Goal: Task Accomplishment & Management: Use online tool/utility

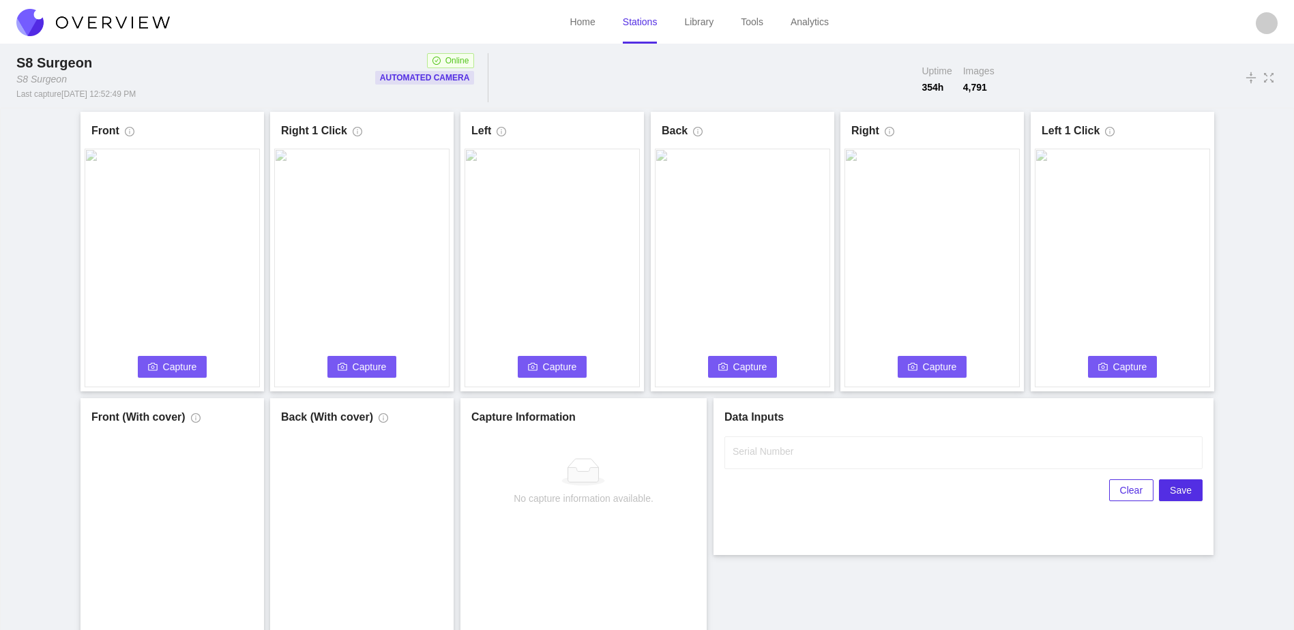
scroll to position [68, 0]
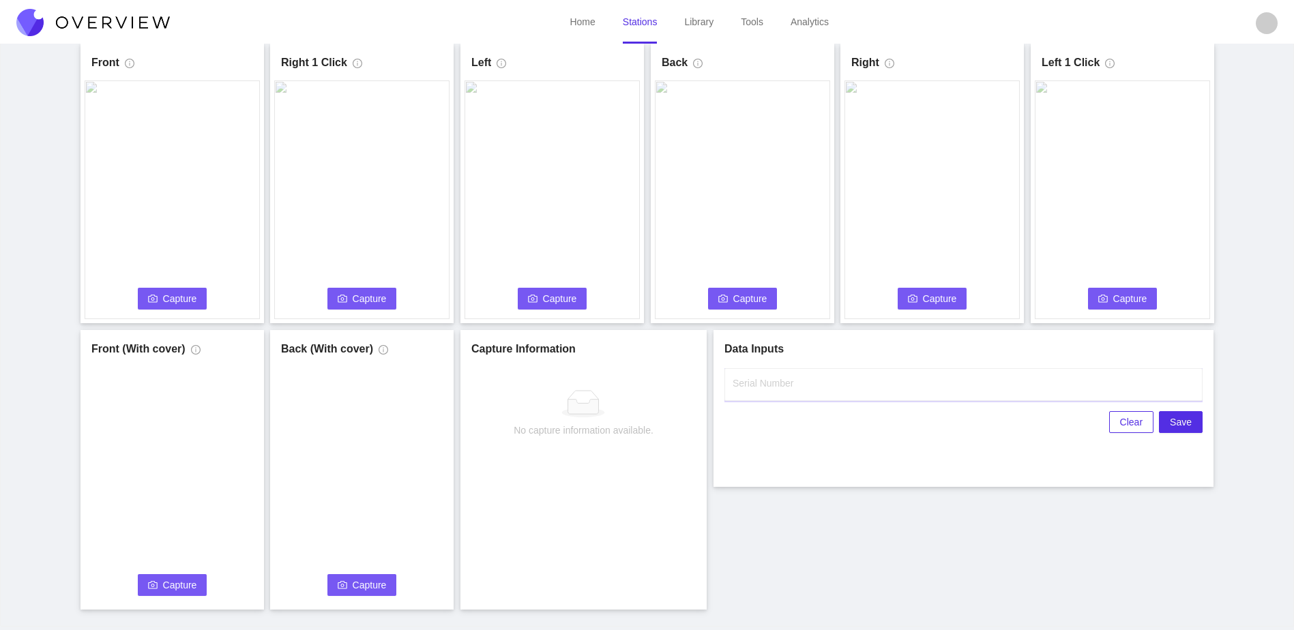
click at [874, 387] on input "Serial Number" at bounding box center [963, 384] width 478 height 33
type input "25-5073"
click at [840, 522] on div "Front Capture Connecting... Please wait for the camera to connect... Left Captu…" at bounding box center [647, 327] width 1260 height 566
click at [9, 338] on div "Front Capture Connecting... Please wait for the camera to connect... Left Captu…" at bounding box center [647, 333] width 1293 height 586
click at [158, 299] on button "Capture" at bounding box center [173, 299] width 70 height 22
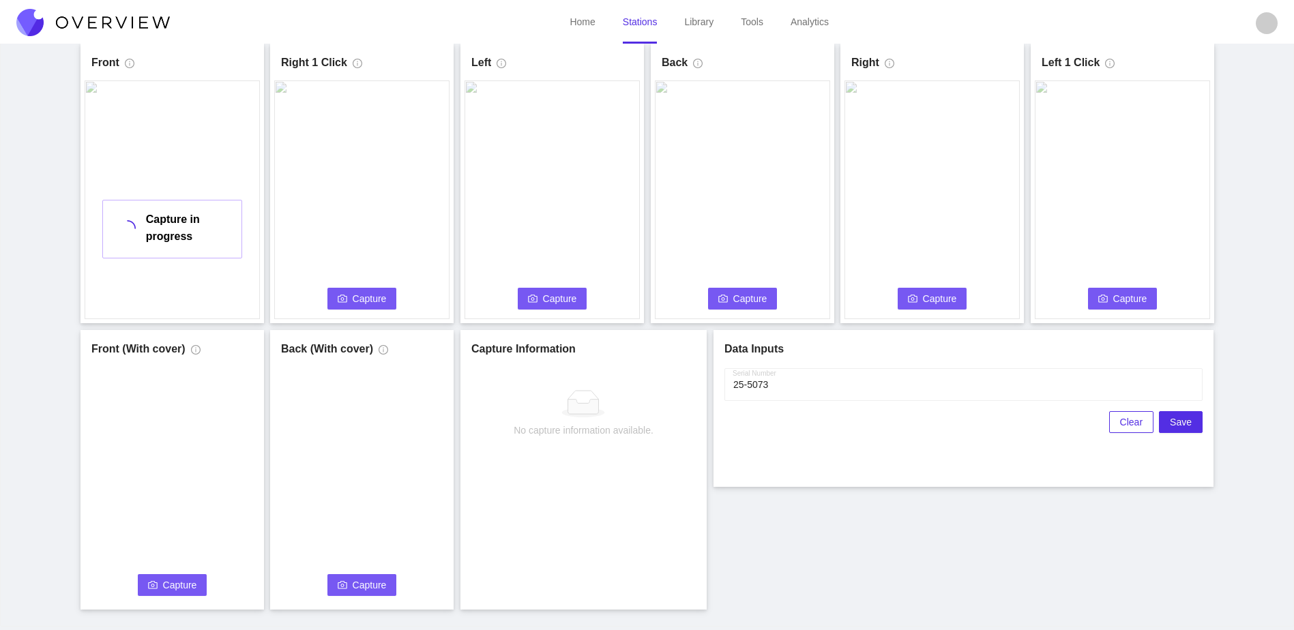
click at [347, 291] on button "Capture" at bounding box center [362, 299] width 70 height 22
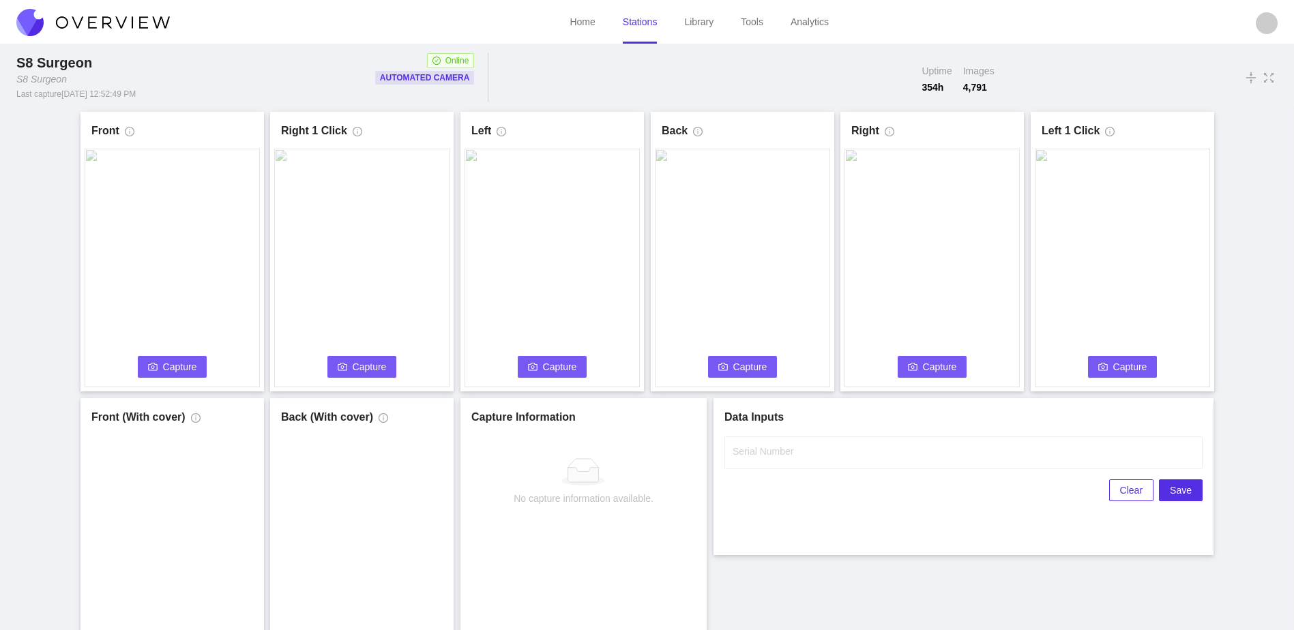
click at [178, 370] on span "Capture" at bounding box center [180, 366] width 34 height 15
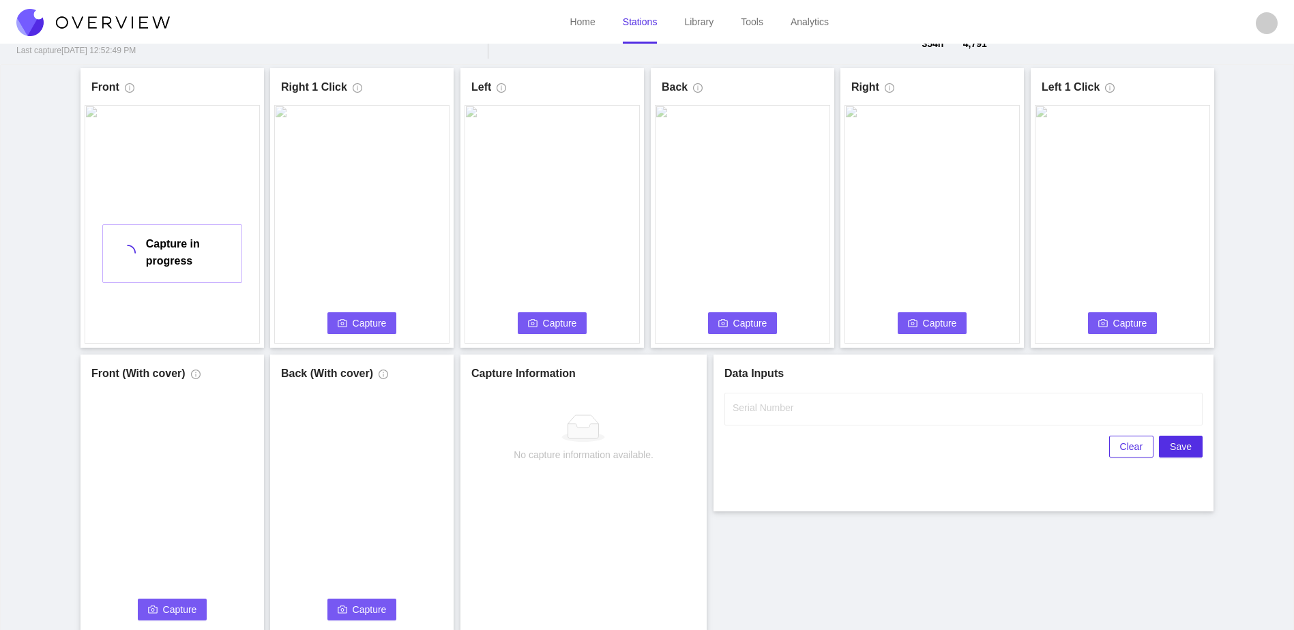
scroll to position [68, 0]
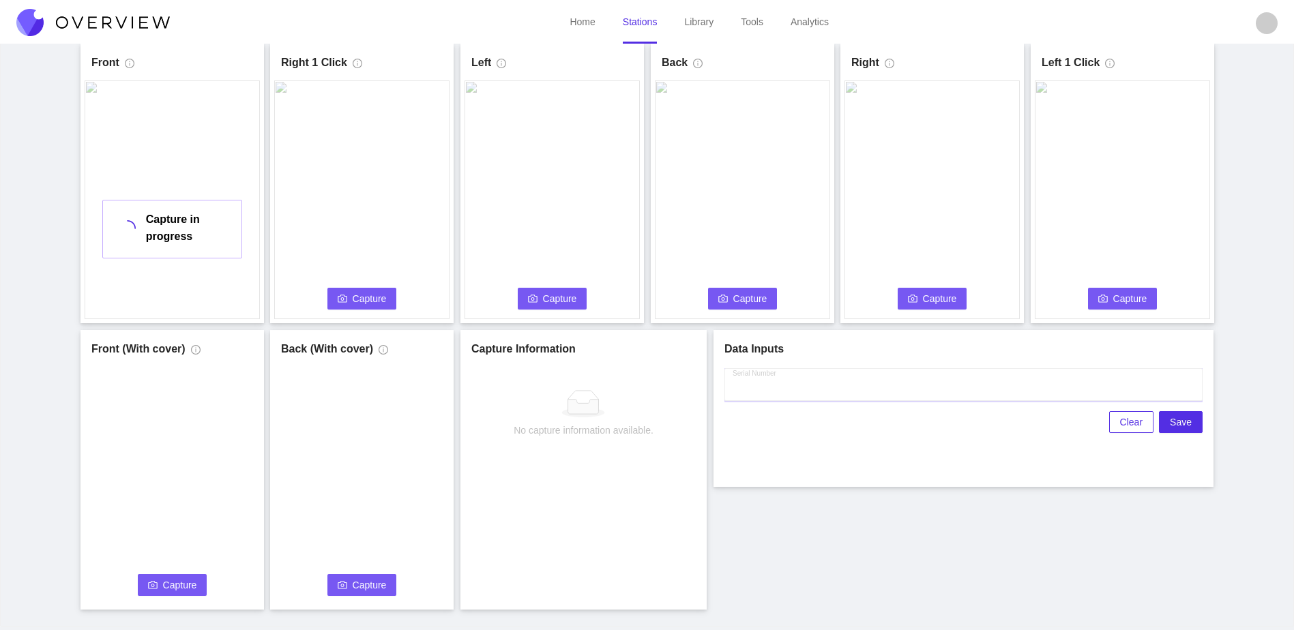
click at [776, 395] on input "Serial Number" at bounding box center [963, 384] width 478 height 33
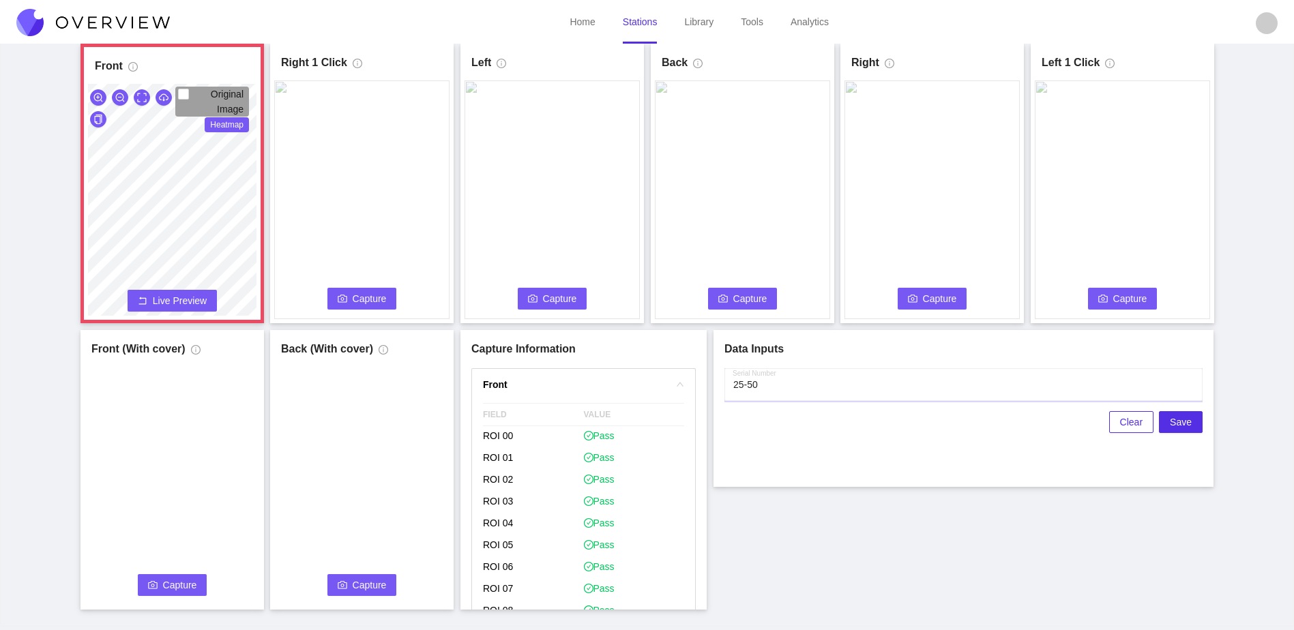
type input "25-50"
click at [190, 300] on span "Live Preview" at bounding box center [180, 301] width 54 height 14
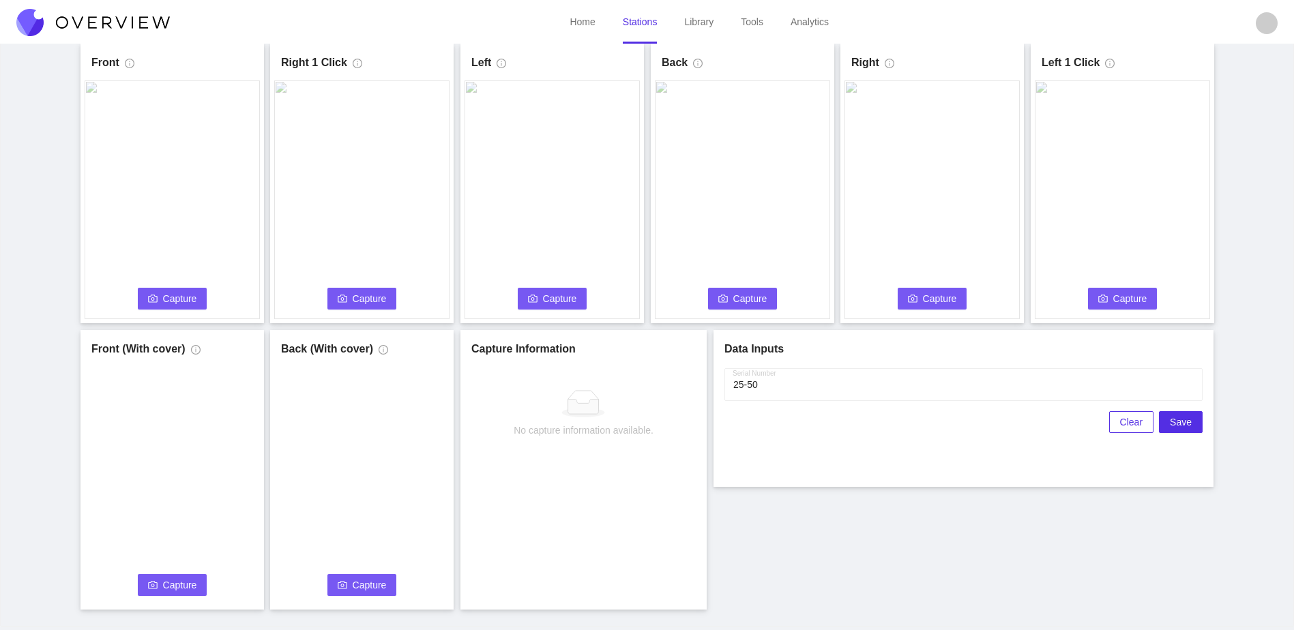
click at [190, 299] on span "Capture" at bounding box center [180, 298] width 34 height 15
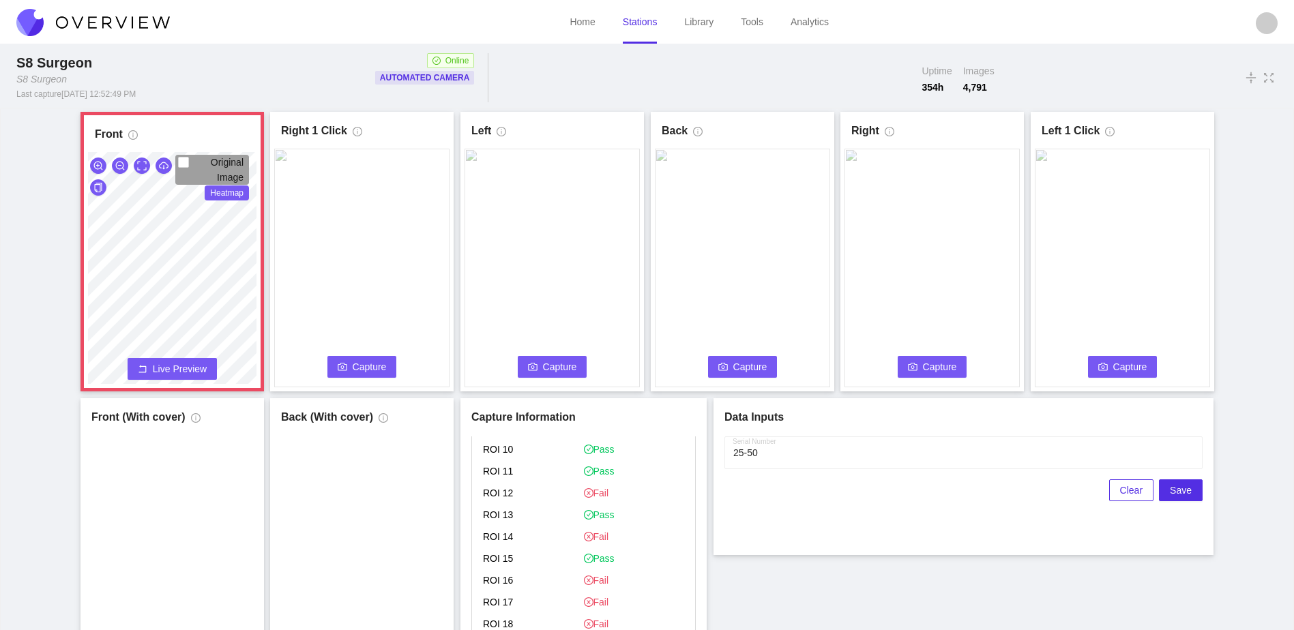
scroll to position [325, 0]
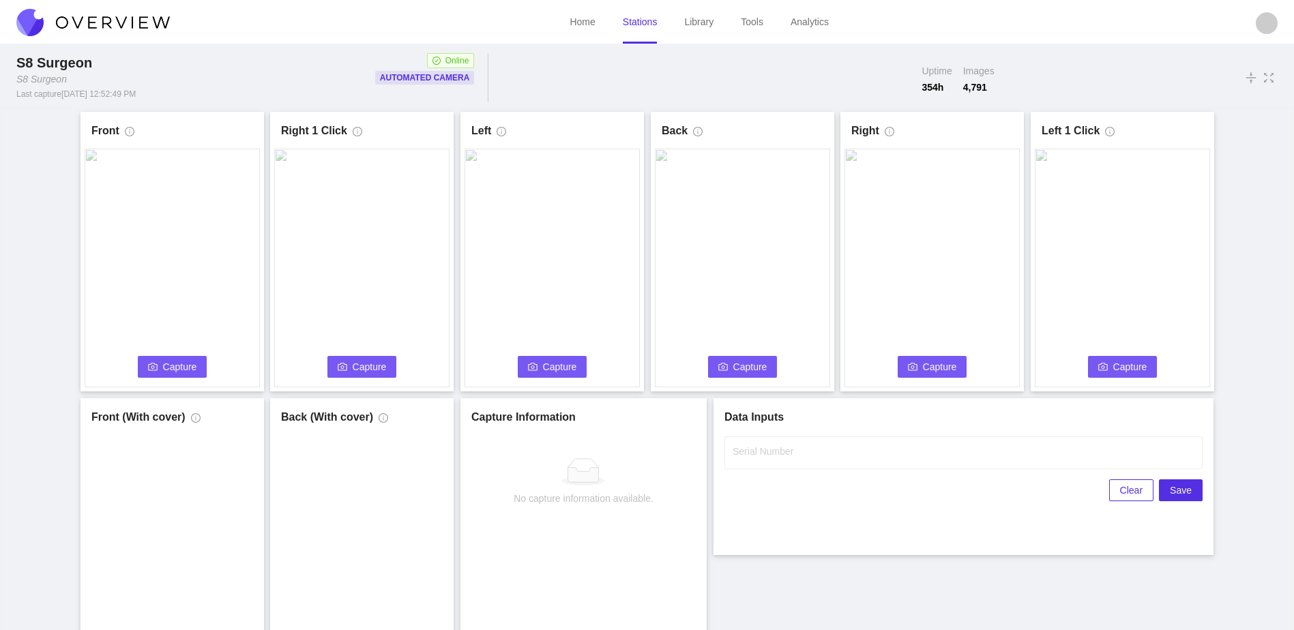
click at [160, 363] on button "Capture" at bounding box center [173, 367] width 70 height 22
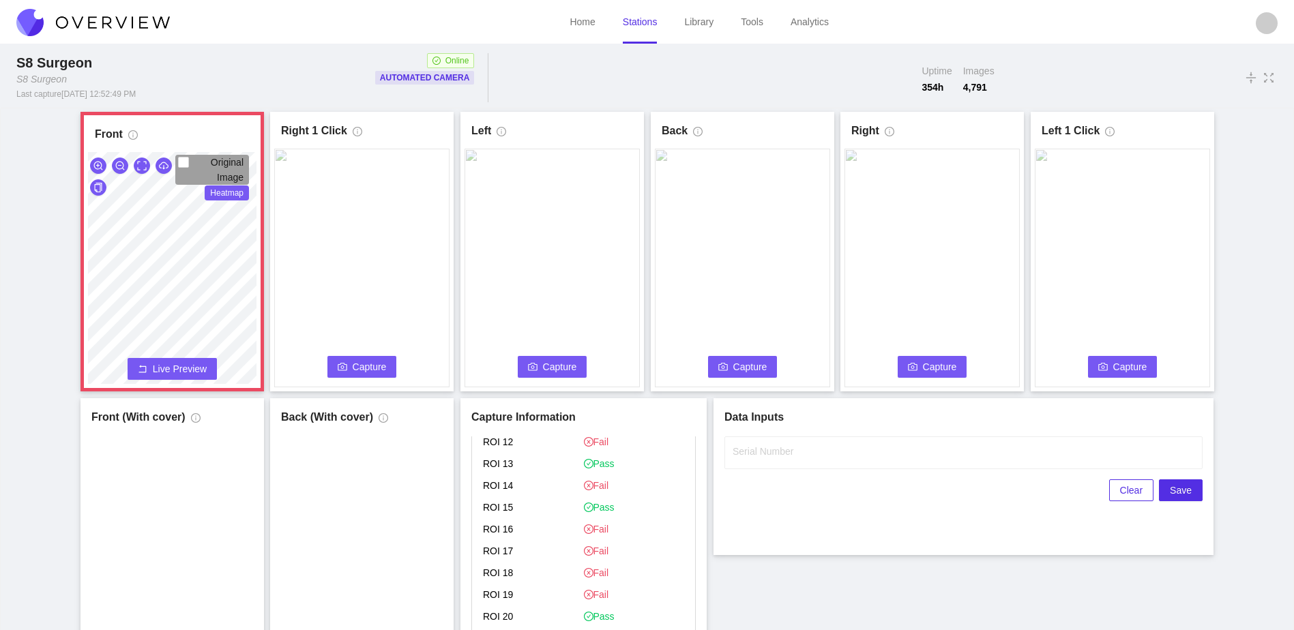
scroll to position [325, 0]
click at [198, 368] on span "Live Preview" at bounding box center [180, 369] width 54 height 14
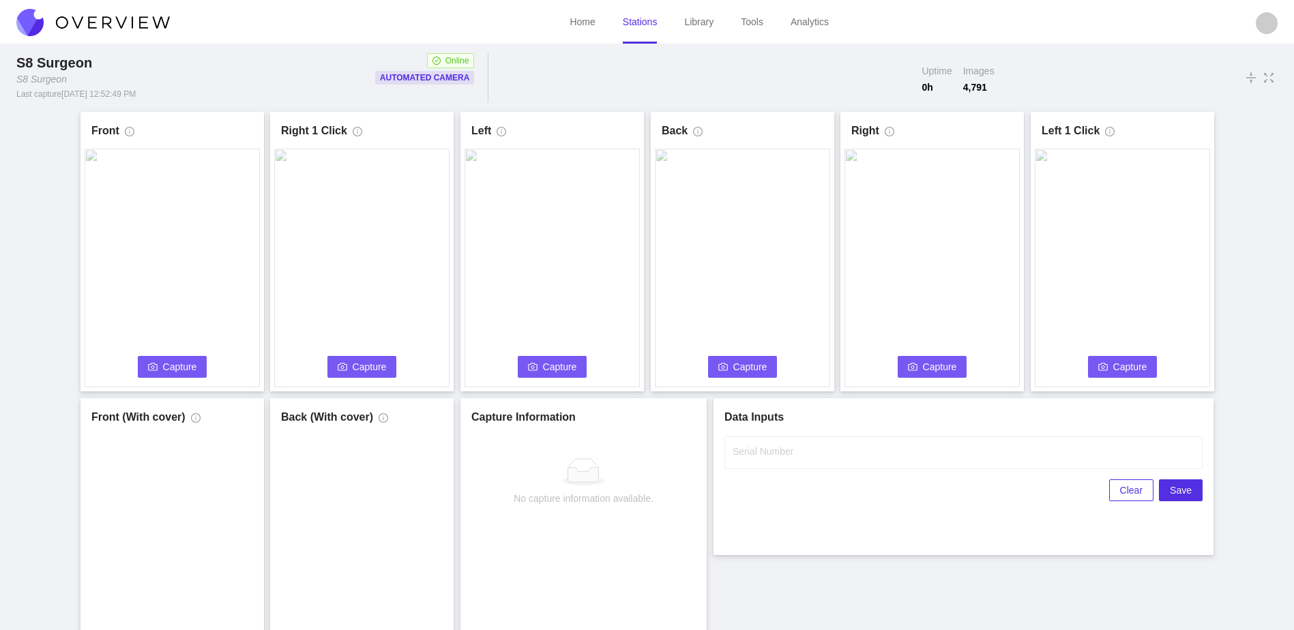
click at [178, 365] on span "Capture" at bounding box center [180, 366] width 34 height 15
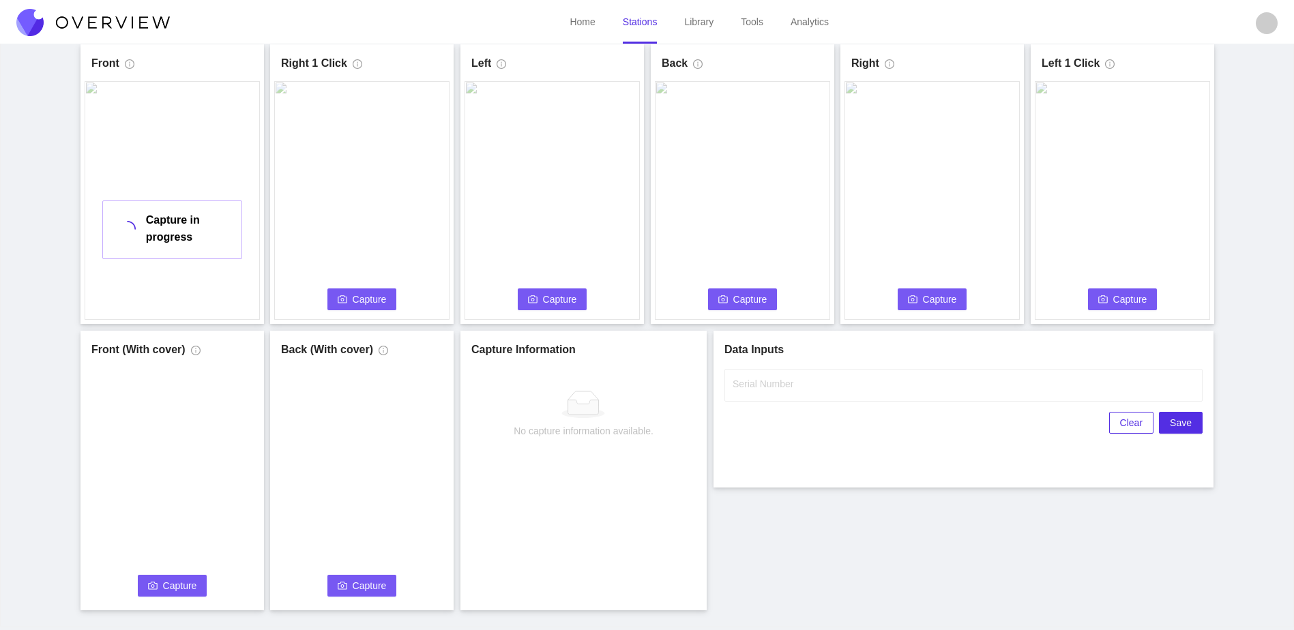
scroll to position [68, 0]
click at [757, 379] on label "Serial Number" at bounding box center [763, 383] width 61 height 14
click at [757, 379] on input "Serial Number" at bounding box center [963, 384] width 478 height 33
type input "25-5073"
click at [824, 529] on div "Front Capture in progress Connecting... Please wait for the camera to connect..…" at bounding box center [647, 327] width 1260 height 566
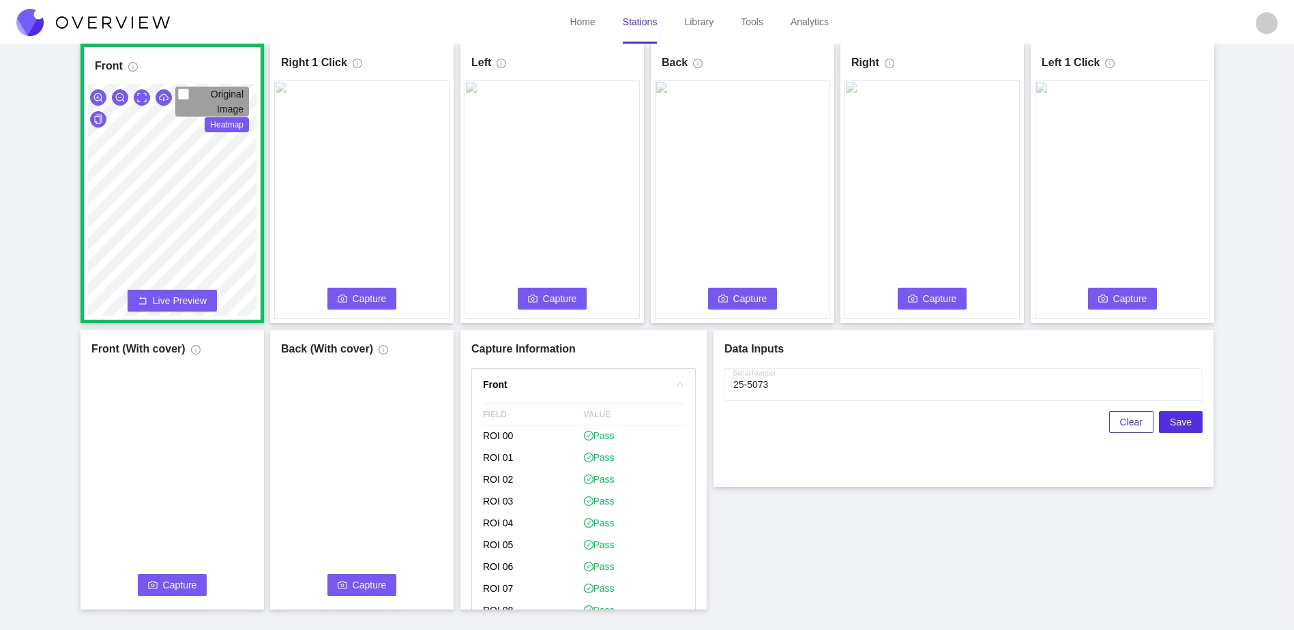
click at [357, 301] on span "Capture" at bounding box center [370, 298] width 34 height 15
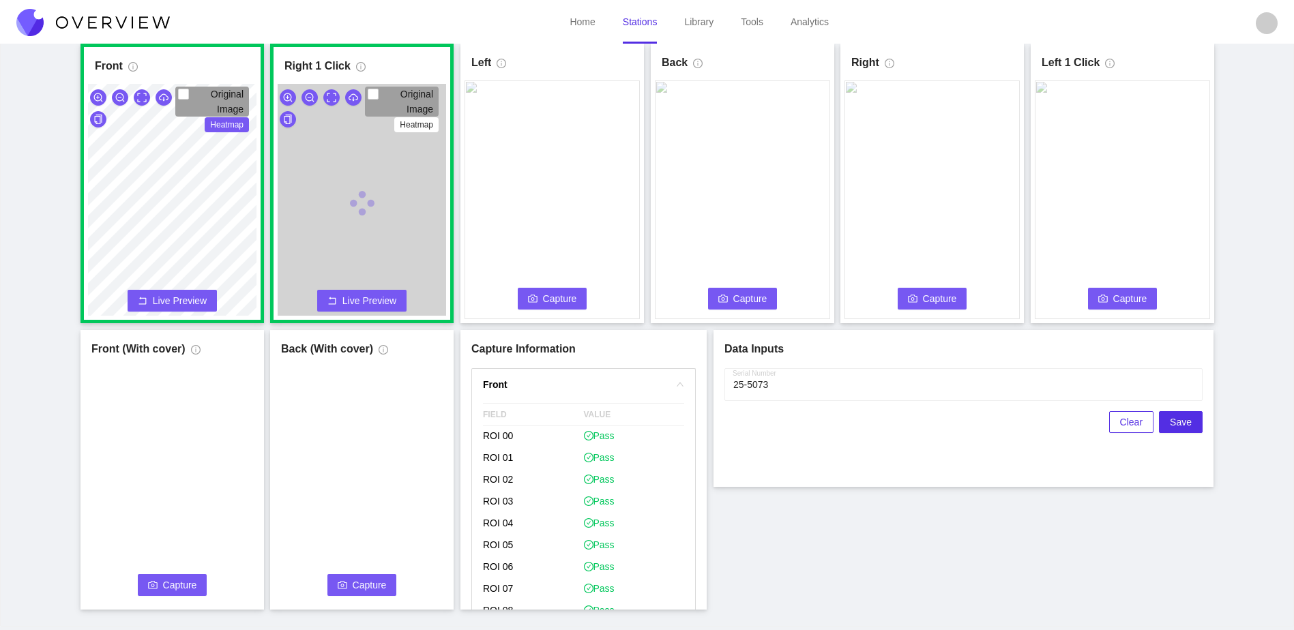
click at [550, 294] on span "Capture" at bounding box center [560, 298] width 34 height 15
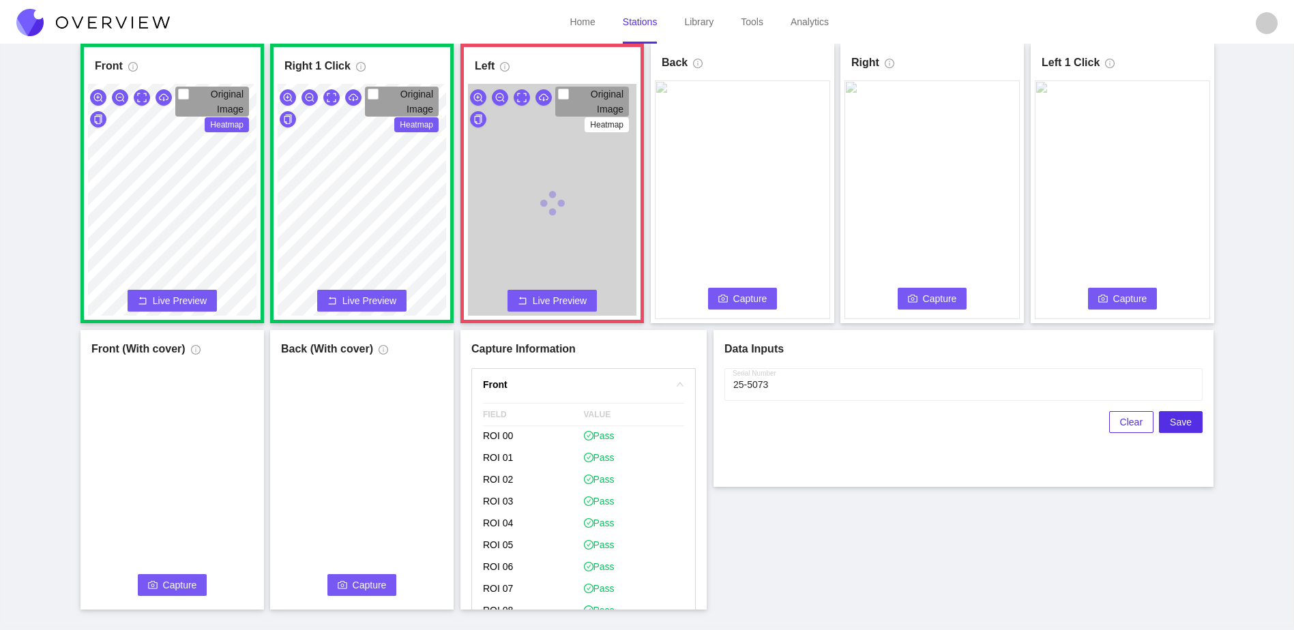
click at [747, 294] on span "Capture" at bounding box center [750, 298] width 34 height 15
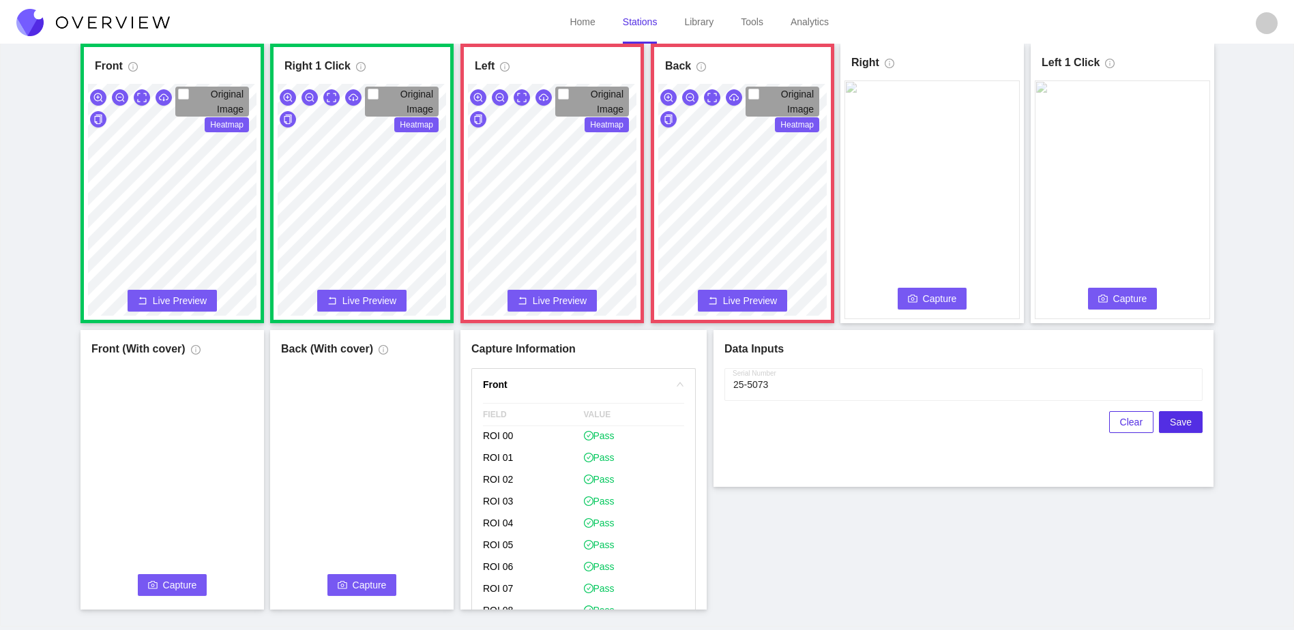
click at [581, 299] on span "Live Preview" at bounding box center [560, 301] width 54 height 14
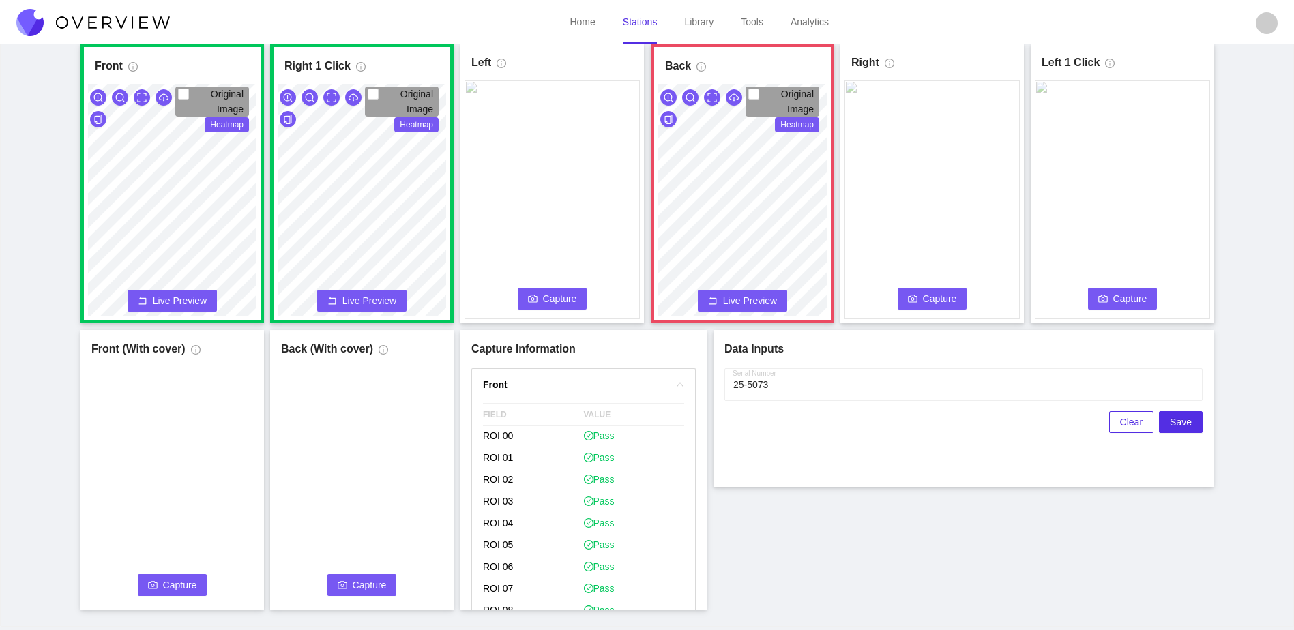
click at [572, 301] on span "Capture" at bounding box center [560, 298] width 34 height 15
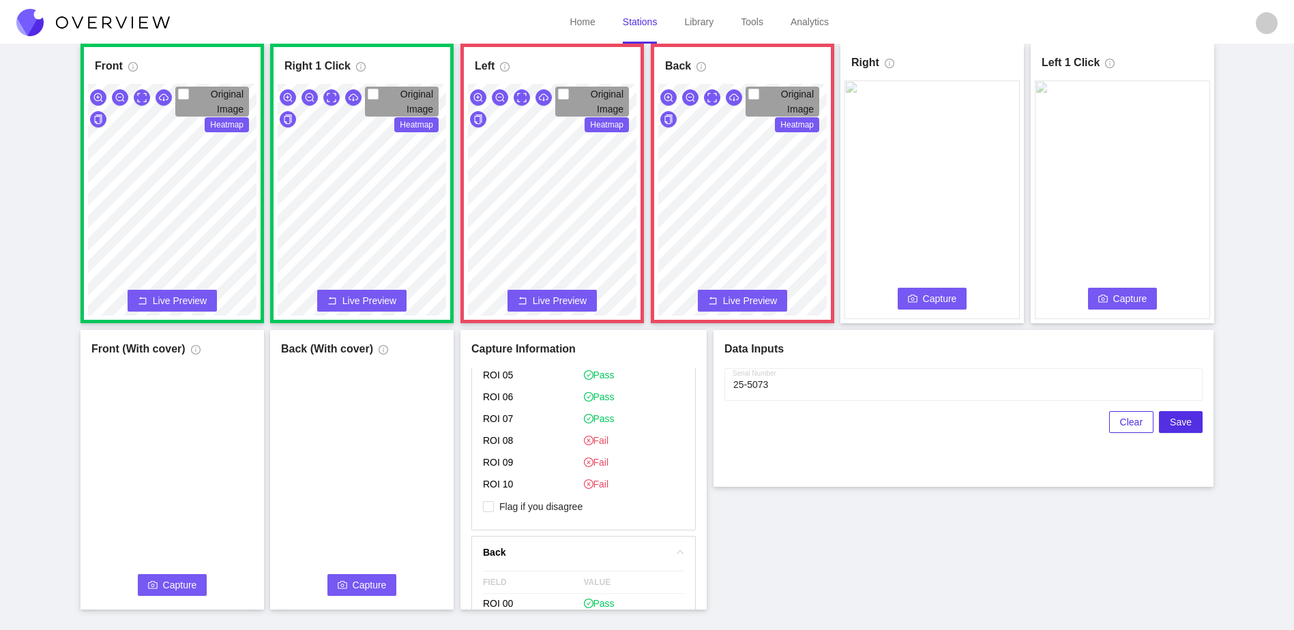
scroll to position [750, 0]
click at [556, 486] on span "Flag if you disagree" at bounding box center [541, 482] width 94 height 14
click at [494, 486] on input "Flag if you disagree" at bounding box center [488, 482] width 11 height 11
checkbox input "true"
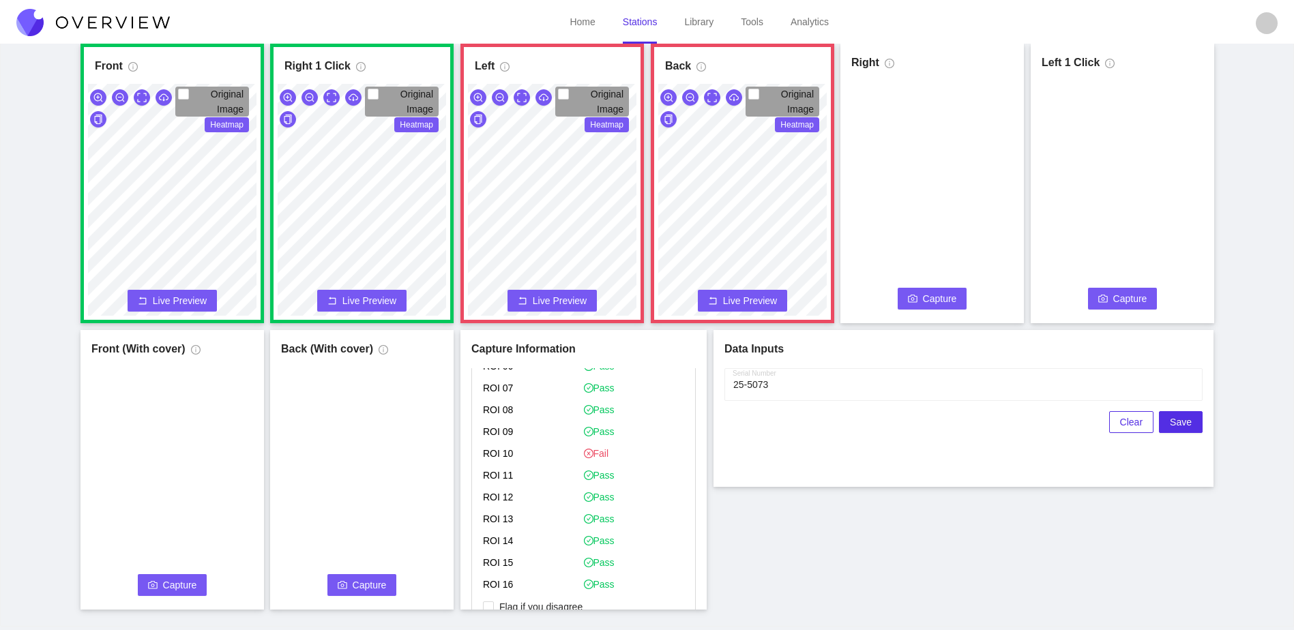
scroll to position [1160, 0]
click at [563, 542] on span "Flag if you disagree" at bounding box center [541, 542] width 94 height 14
click at [494, 542] on input "Flag if you disagree" at bounding box center [488, 541] width 11 height 11
checkbox input "true"
click at [934, 301] on span "Capture" at bounding box center [940, 298] width 34 height 15
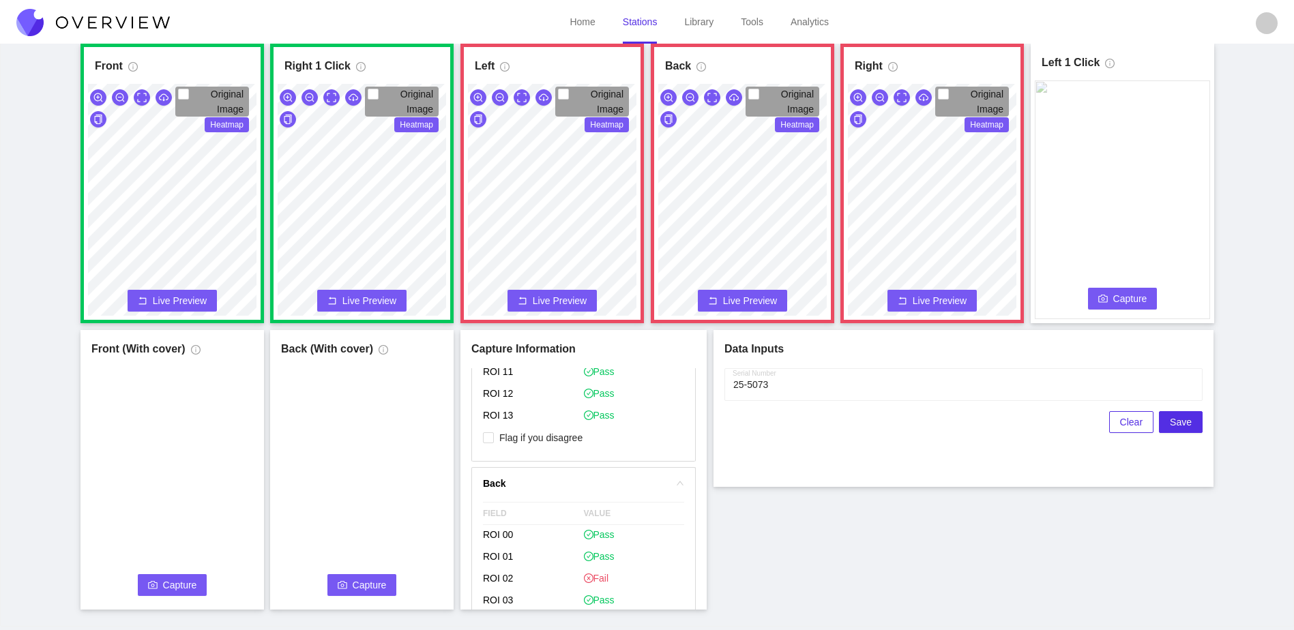
scroll to position [1198, 0]
click at [533, 434] on span "Flag if you disagree" at bounding box center [541, 437] width 94 height 14
click at [494, 434] on input "Flag if you disagree" at bounding box center [488, 437] width 11 height 11
checkbox input "true"
click at [1123, 297] on span "Capture" at bounding box center [1130, 298] width 34 height 15
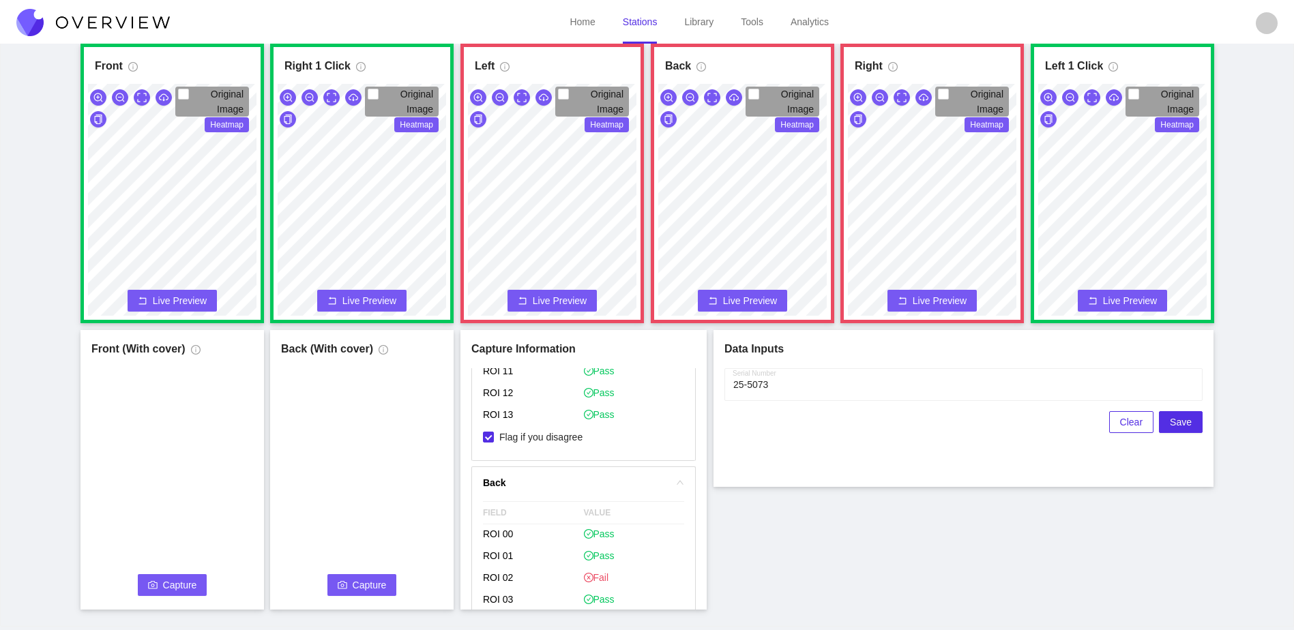
click at [1016, 423] on div "Clear Save" at bounding box center [963, 422] width 478 height 22
click at [160, 583] on button "Capture" at bounding box center [173, 585] width 70 height 22
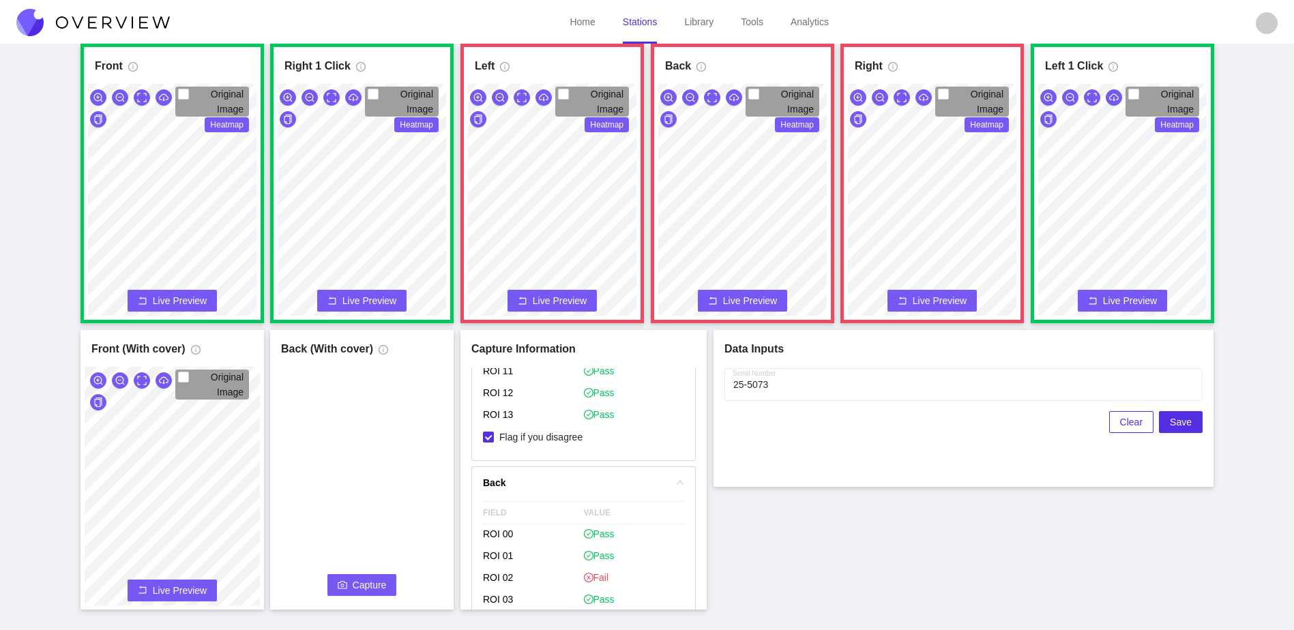
click at [348, 584] on button "Capture" at bounding box center [362, 585] width 70 height 22
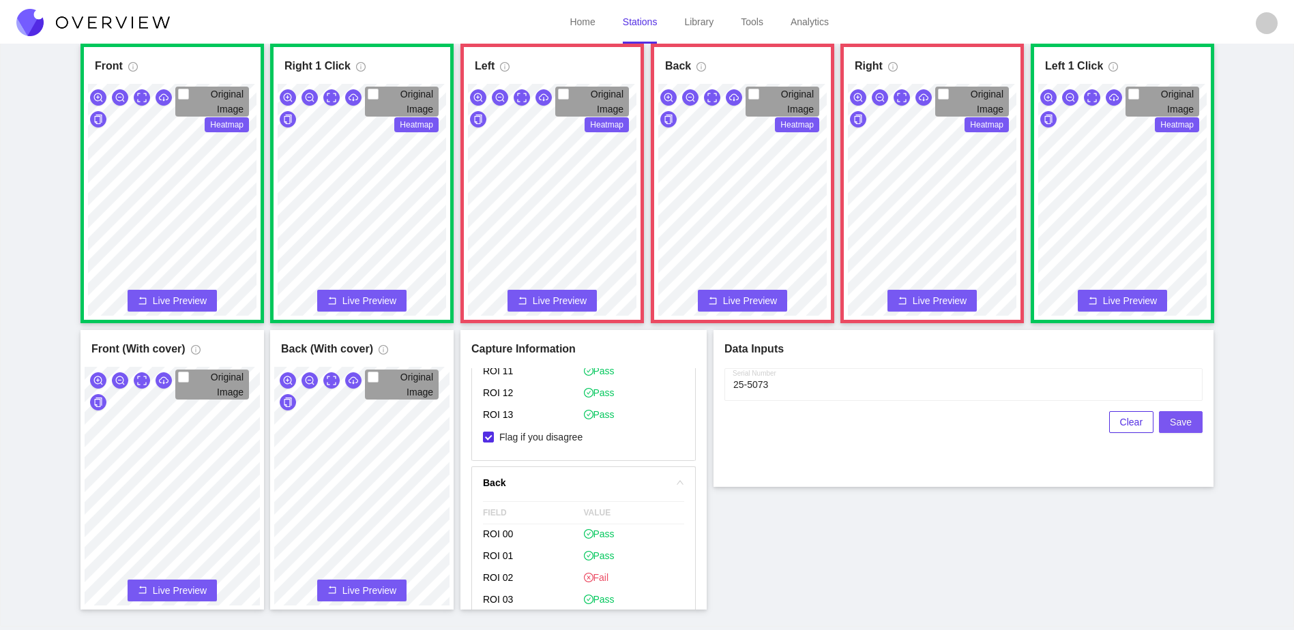
click at [1187, 425] on span "Save" at bounding box center [1181, 422] width 22 height 15
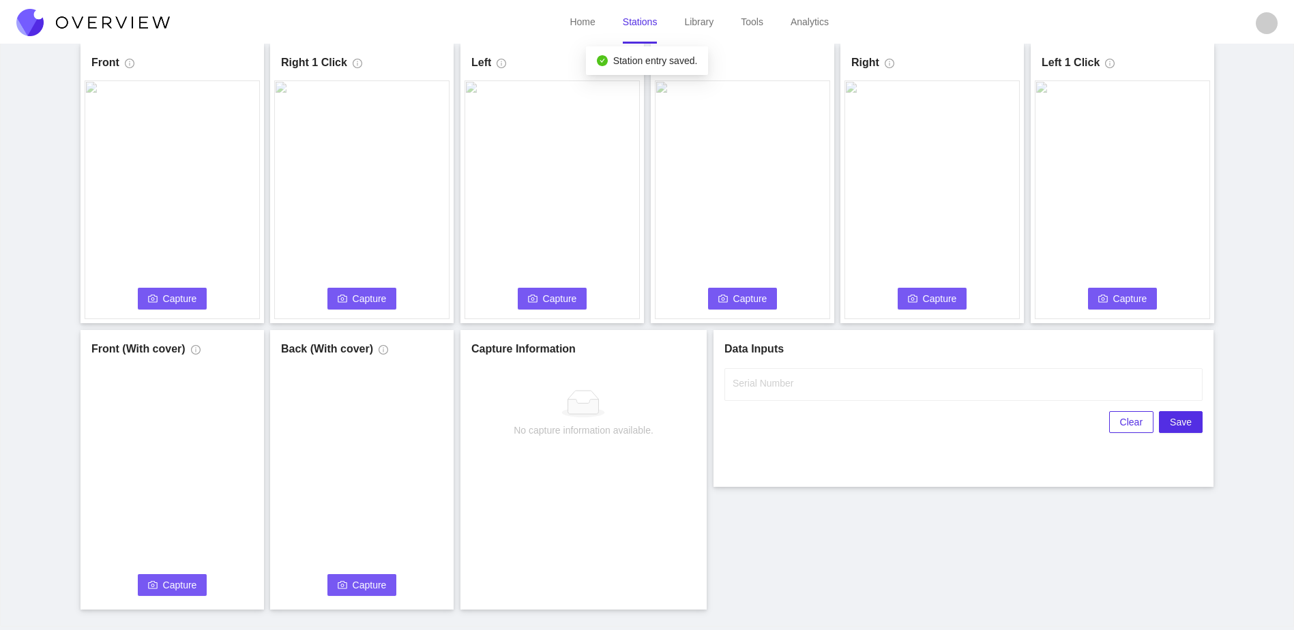
scroll to position [0, 0]
click at [194, 302] on span "Capture" at bounding box center [180, 298] width 34 height 15
click at [898, 394] on input "Serial Number" at bounding box center [963, 384] width 478 height 33
type input "25-5074"
click at [852, 519] on div "Front Capture in progress Connecting... Please wait for the camera to connect..…" at bounding box center [647, 327] width 1260 height 566
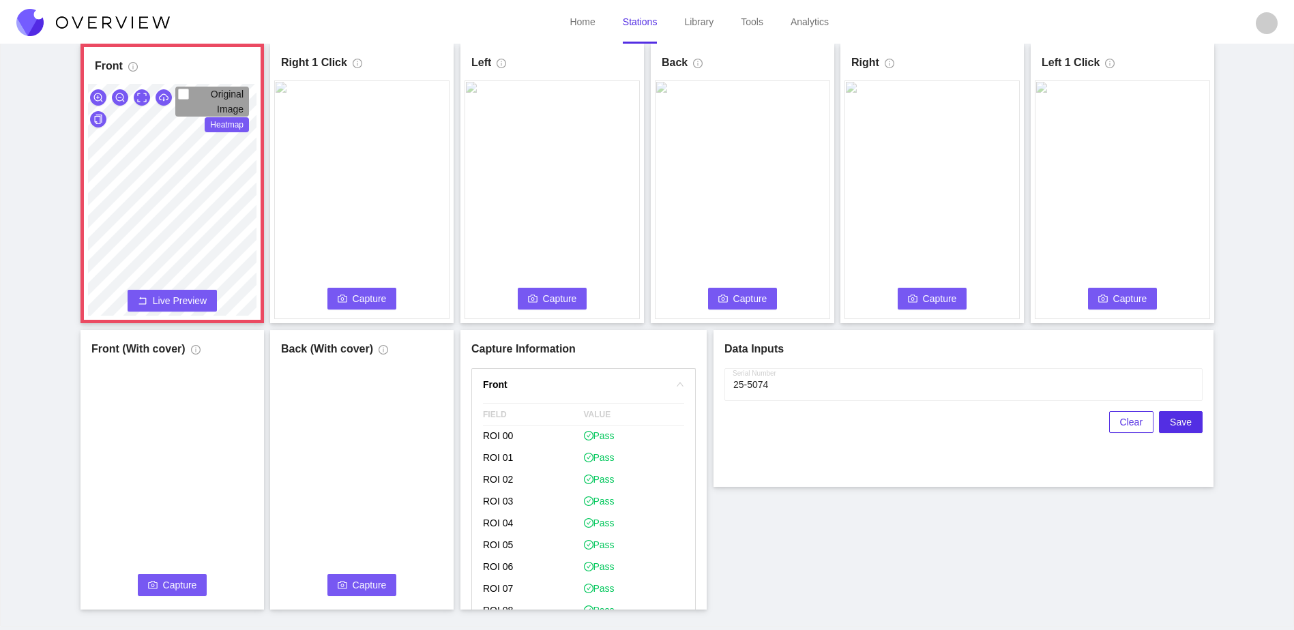
click at [370, 297] on span "Capture" at bounding box center [370, 298] width 34 height 15
click at [158, 412] on div "Front Original Image Heatmap Capture Connecting... Please wait for the camera t…" at bounding box center [647, 327] width 1260 height 566
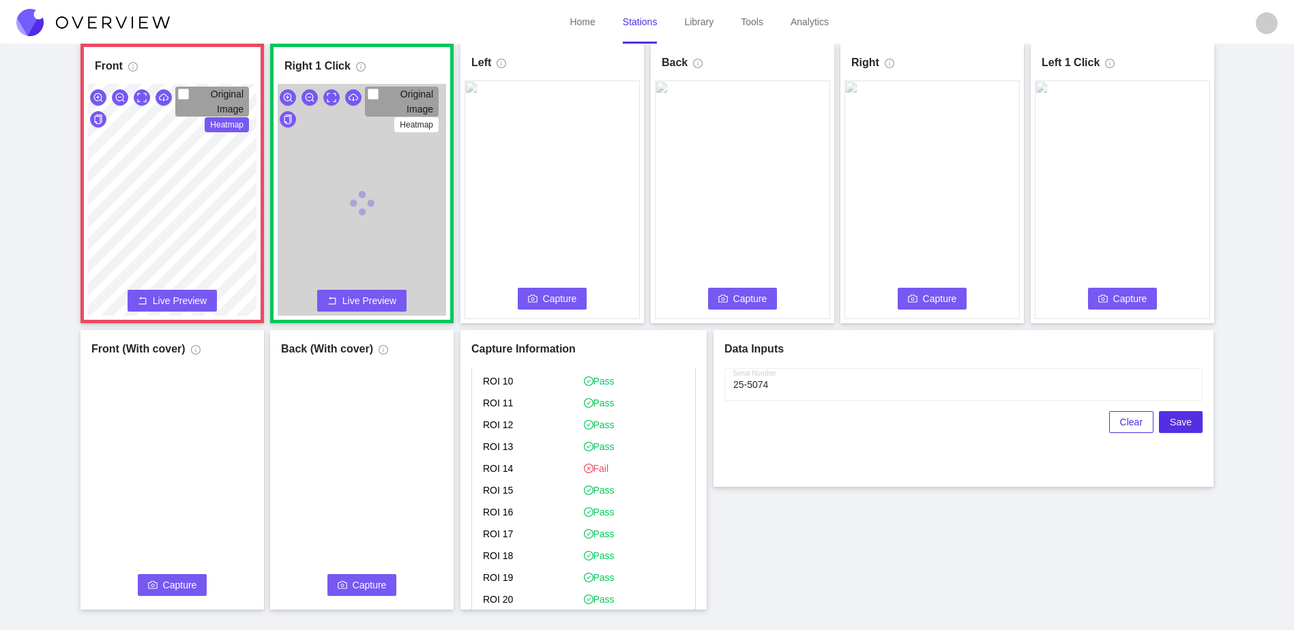
scroll to position [409, 0]
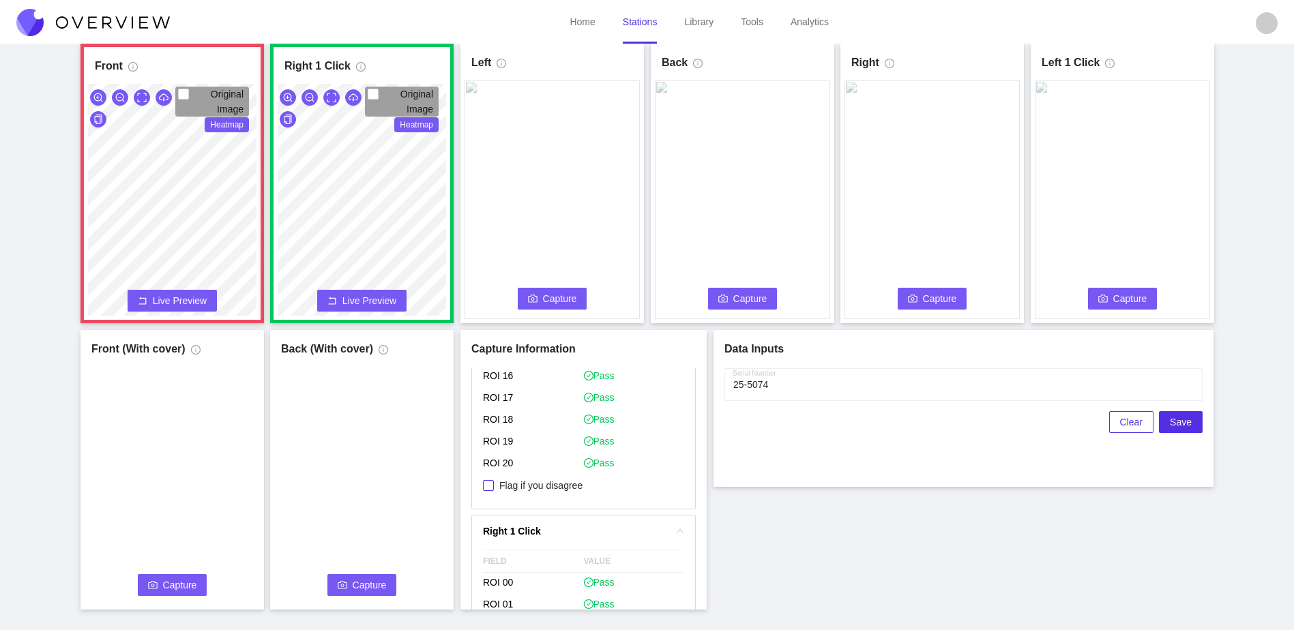
click at [536, 490] on span "Flag if you disagree" at bounding box center [541, 486] width 94 height 14
click at [494, 490] on input "Flag if you disagree" at bounding box center [488, 485] width 11 height 11
checkbox input "true"
click at [559, 293] on span "Capture" at bounding box center [560, 298] width 34 height 15
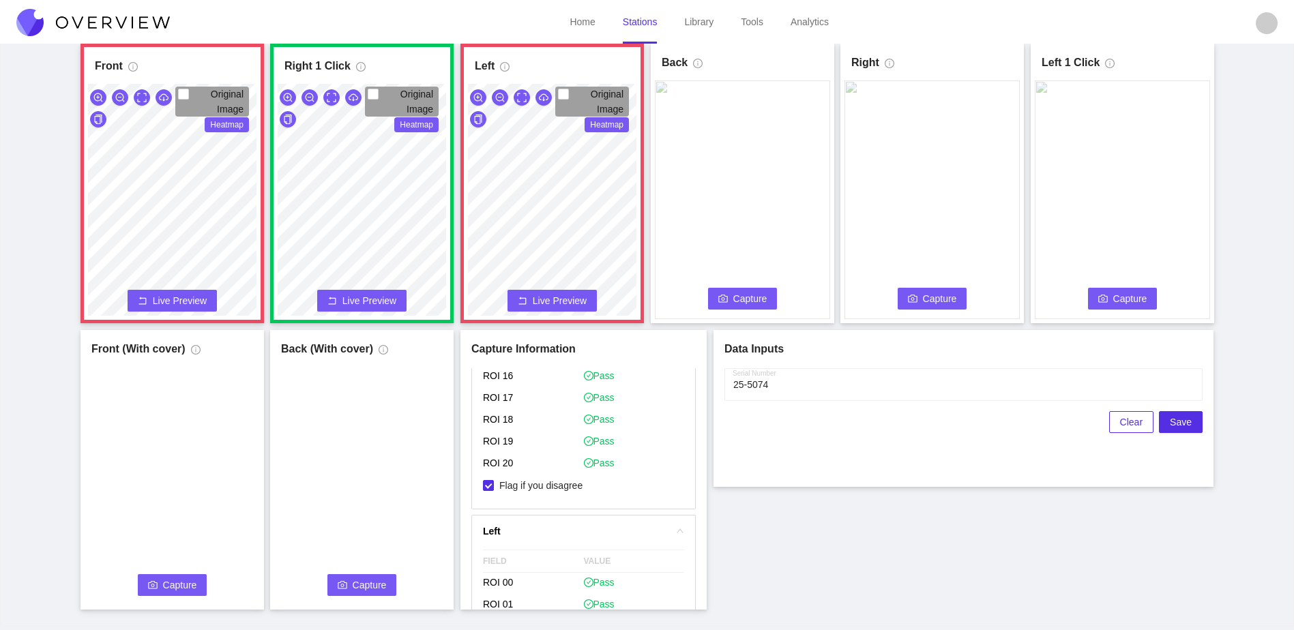
click at [759, 300] on span "Capture" at bounding box center [750, 298] width 34 height 15
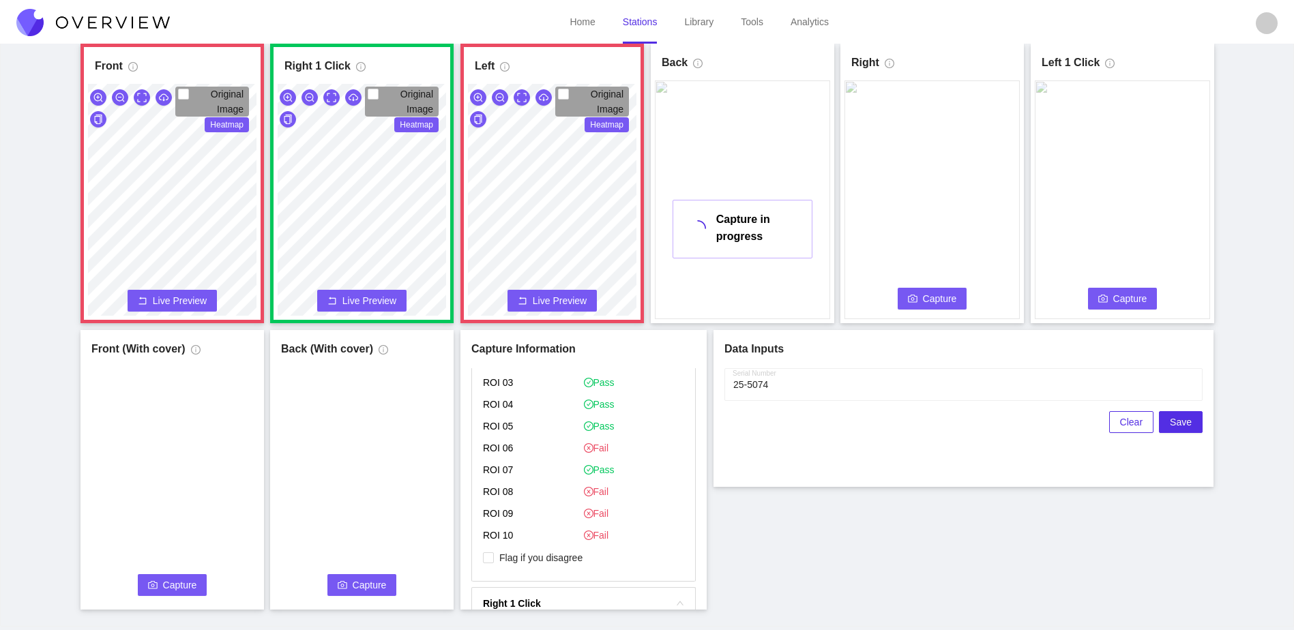
scroll to position [750, 0]
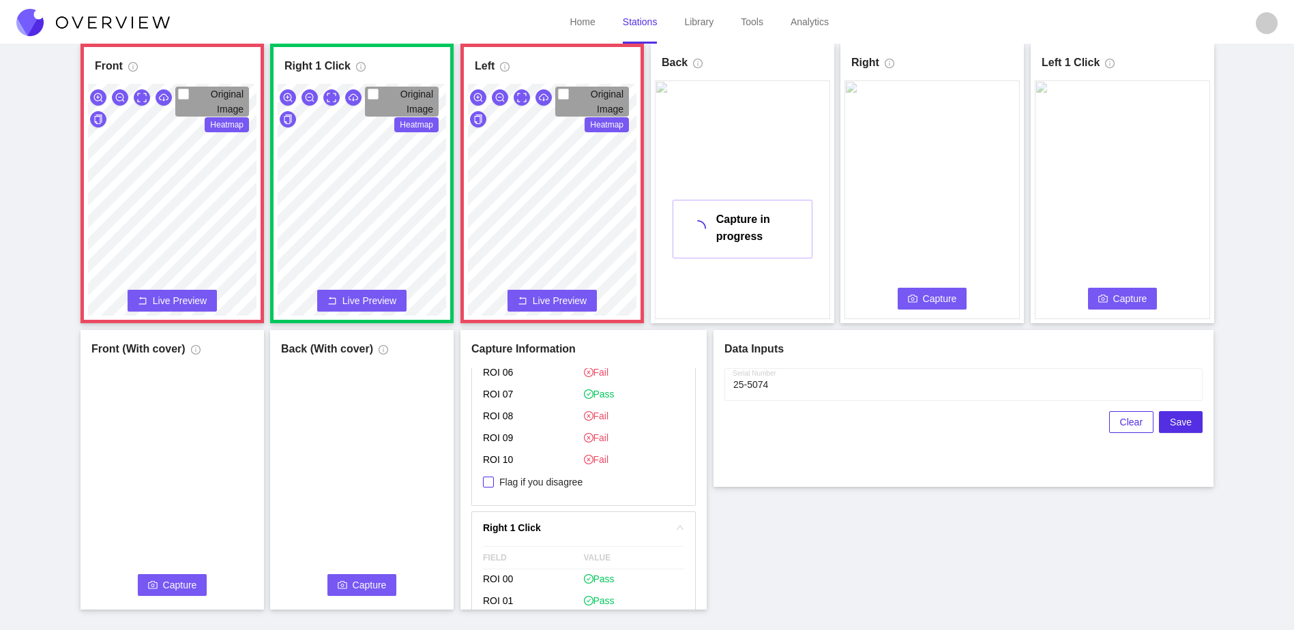
click at [537, 485] on span "Flag if you disagree" at bounding box center [541, 482] width 94 height 14
click at [494, 485] on input "Flag if you disagree" at bounding box center [488, 482] width 11 height 11
checkbox input "true"
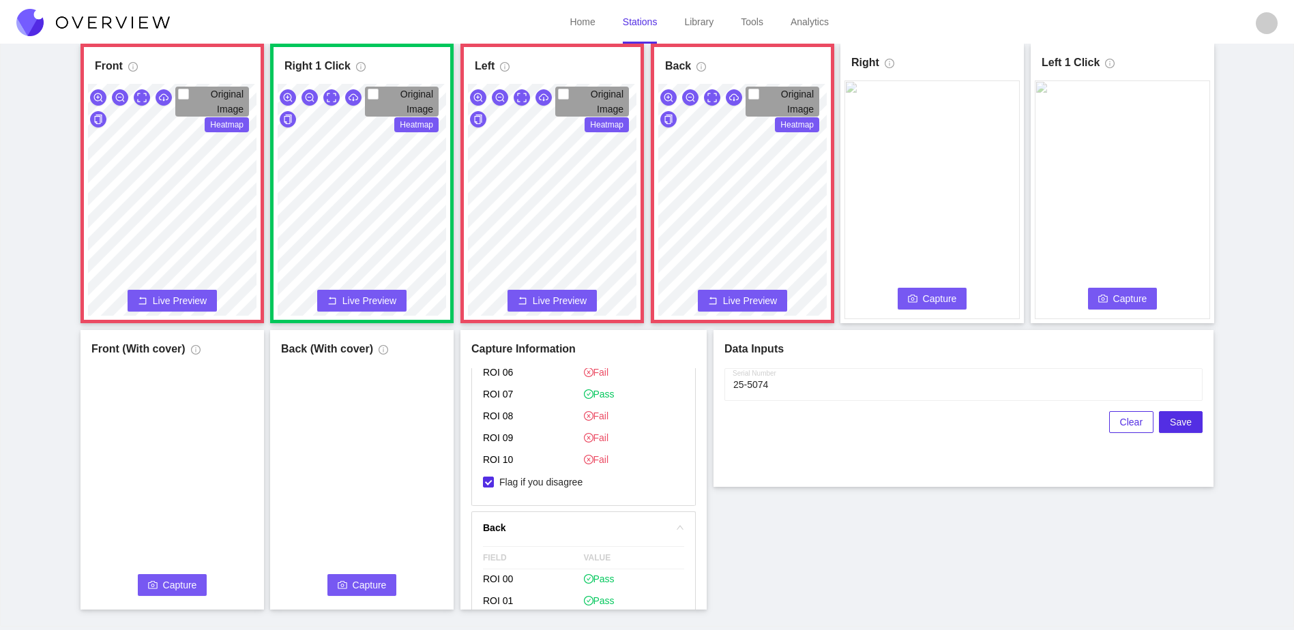
click at [937, 297] on span "Capture" at bounding box center [940, 298] width 34 height 15
click at [743, 596] on div "Front Original Image Heatmap Capture Connecting... Please wait for the camera t…" at bounding box center [647, 327] width 1260 height 566
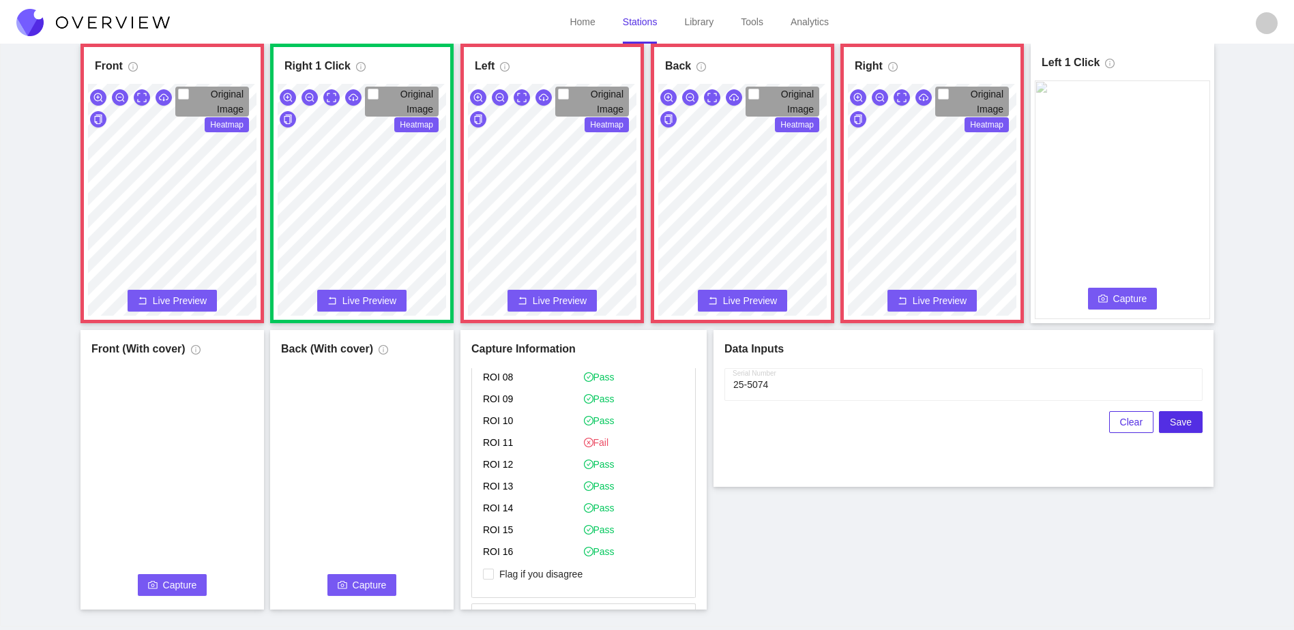
scroll to position [1569, 0]
click at [535, 537] on span "Flag if you disagree" at bounding box center [541, 536] width 94 height 14
click at [494, 537] on input "Flag if you disagree" at bounding box center [488, 535] width 11 height 11
checkbox input "true"
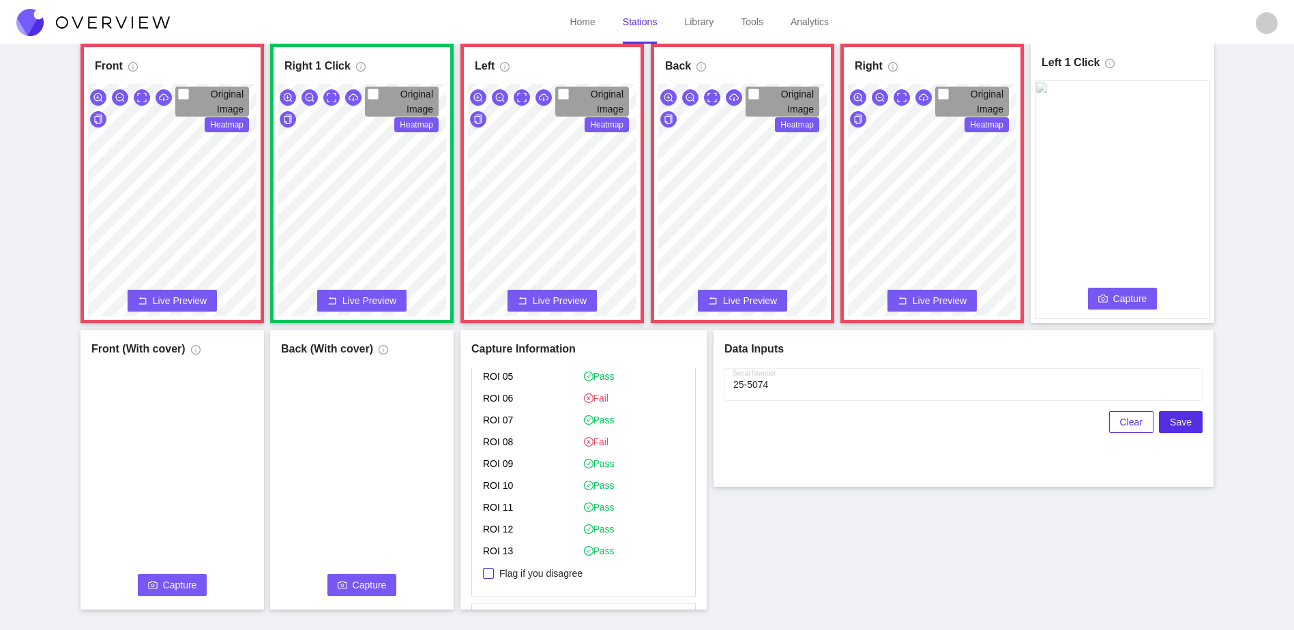
click at [538, 573] on span "Flag if you disagree" at bounding box center [541, 574] width 94 height 14
click at [494, 573] on input "Flag if you disagree" at bounding box center [488, 573] width 11 height 11
checkbox input "true"
click at [1125, 297] on span "Capture" at bounding box center [1130, 298] width 34 height 15
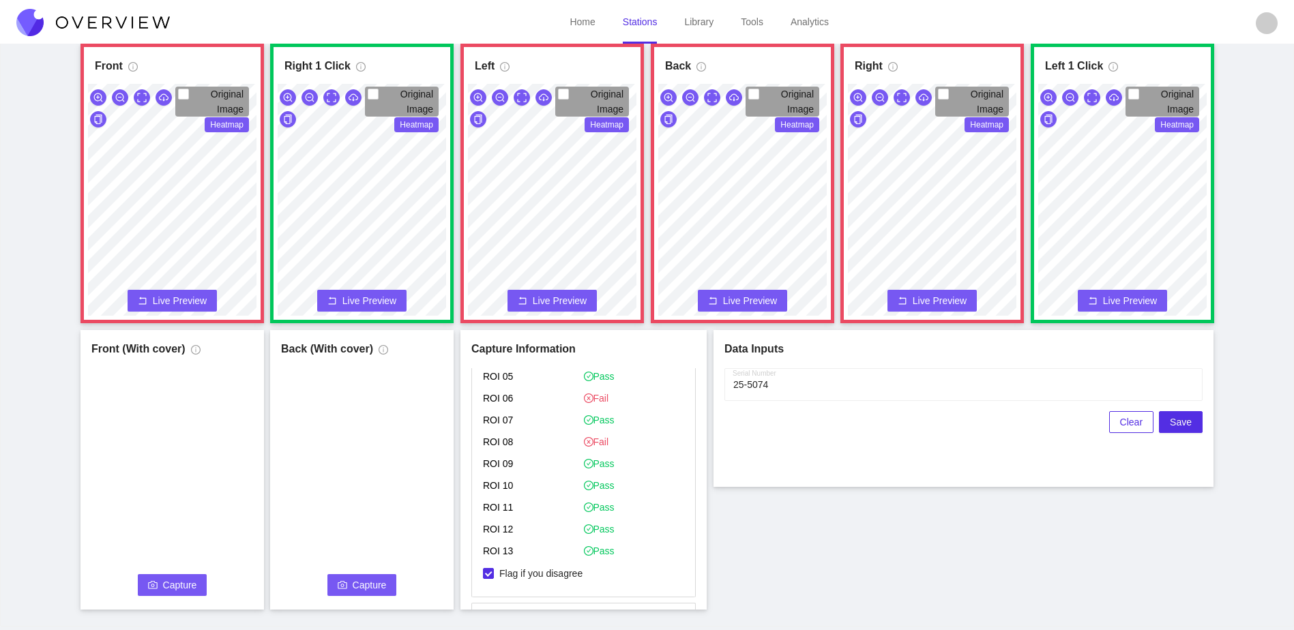
click at [190, 594] on button "Capture" at bounding box center [173, 585] width 70 height 22
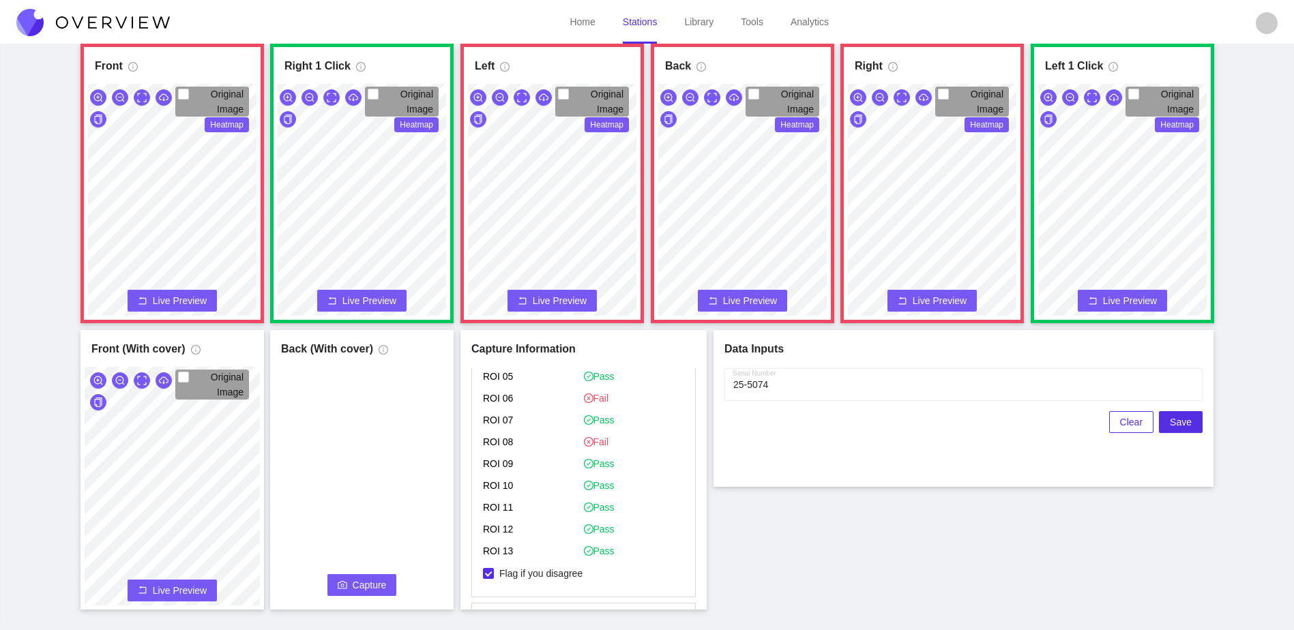
click at [349, 589] on button "Capture" at bounding box center [362, 585] width 70 height 22
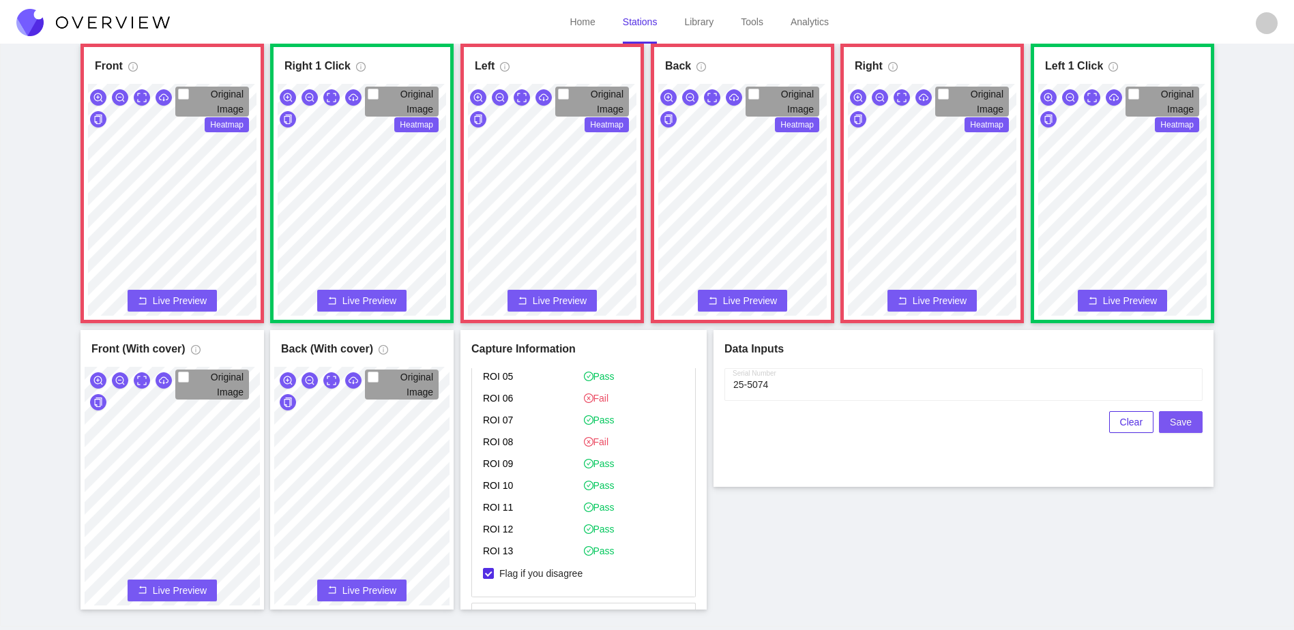
drag, startPoint x: 1194, startPoint y: 423, endPoint x: 740, endPoint y: 507, distance: 461.9
click at [750, 507] on div "Front Original Image Heatmap Capture Connecting... Please wait for the camera t…" at bounding box center [647, 327] width 1260 height 566
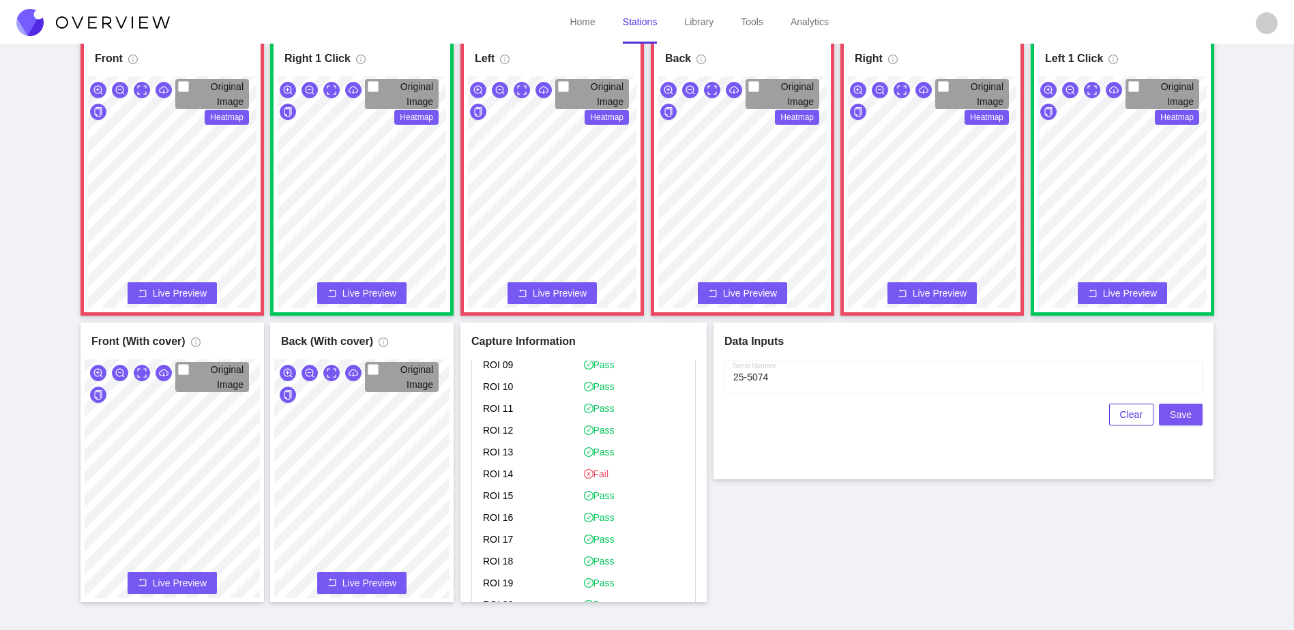
scroll to position [341, 0]
click at [1196, 422] on button "Save" at bounding box center [1181, 415] width 44 height 22
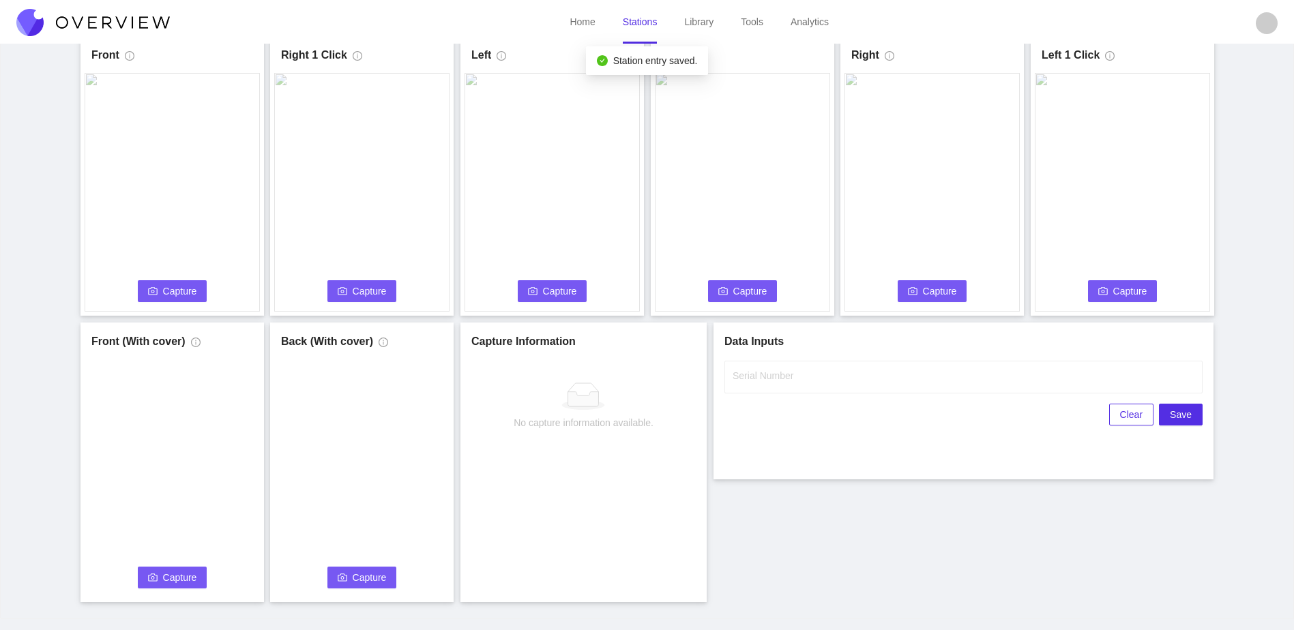
scroll to position [0, 0]
click at [192, 293] on span "Capture" at bounding box center [180, 291] width 34 height 15
click at [812, 367] on input "Serial Number" at bounding box center [963, 377] width 478 height 33
type input "25-5075"
drag, startPoint x: 808, startPoint y: 521, endPoint x: 823, endPoint y: 522, distance: 15.0
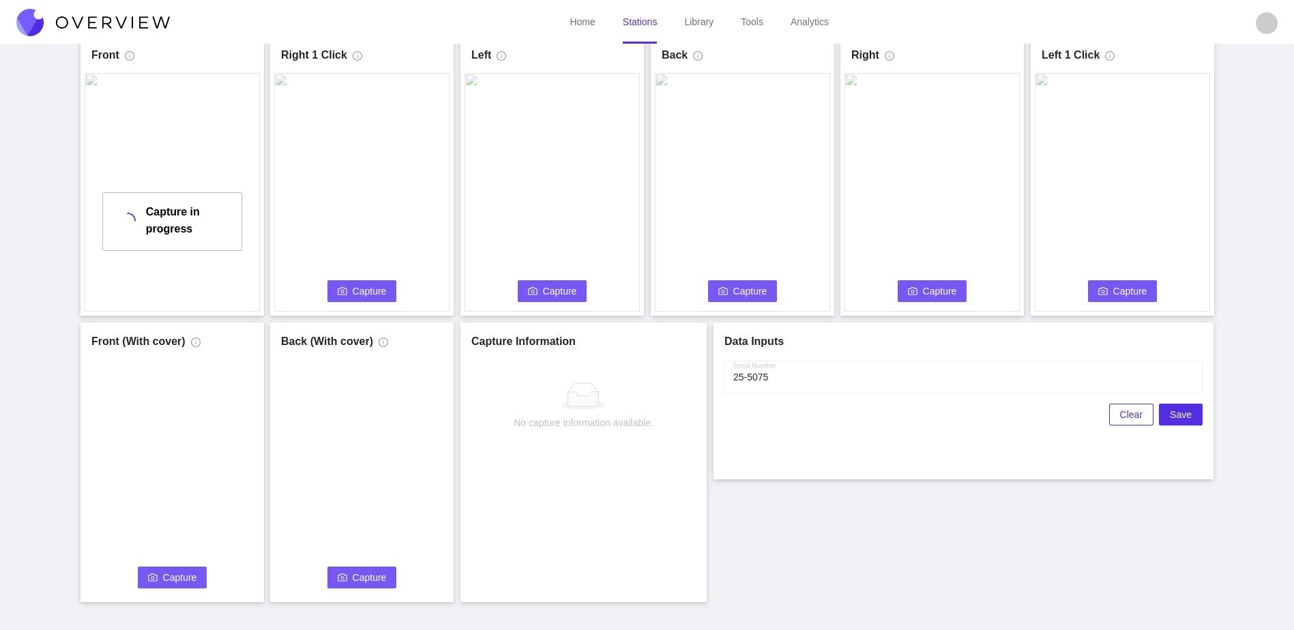
click at [814, 521] on div "Front Capture in progress Connecting... Please wait for the camera to connect..…" at bounding box center [647, 319] width 1260 height 566
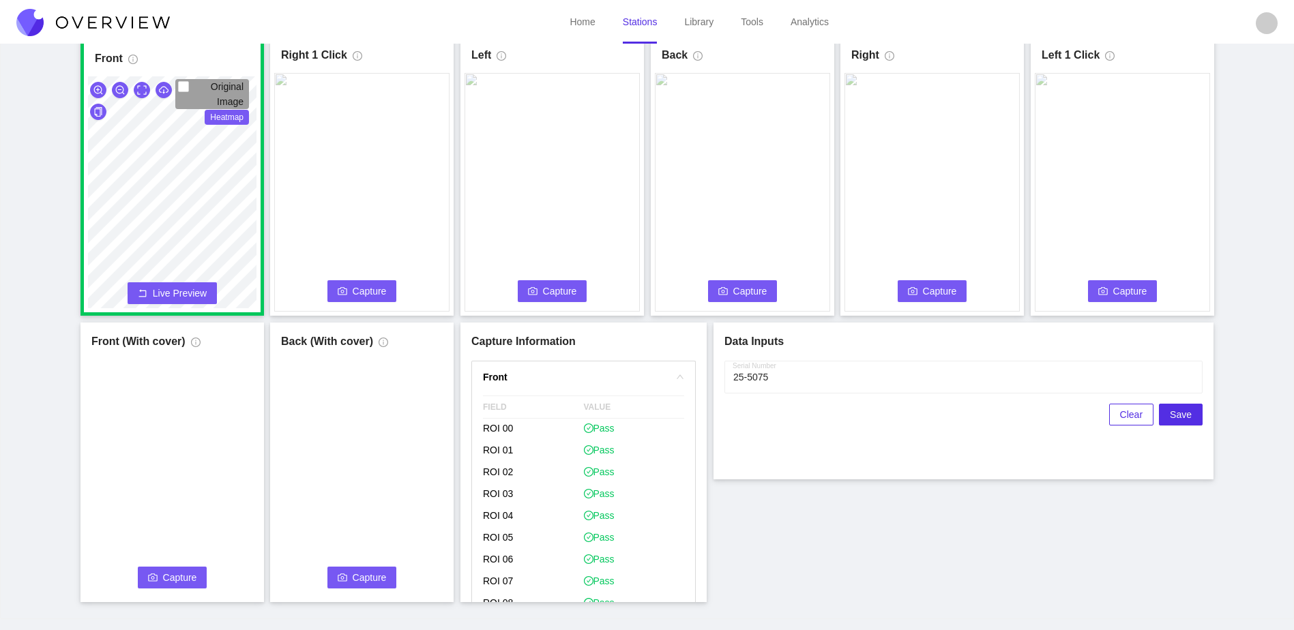
click at [386, 295] on button "Capture" at bounding box center [362, 291] width 70 height 22
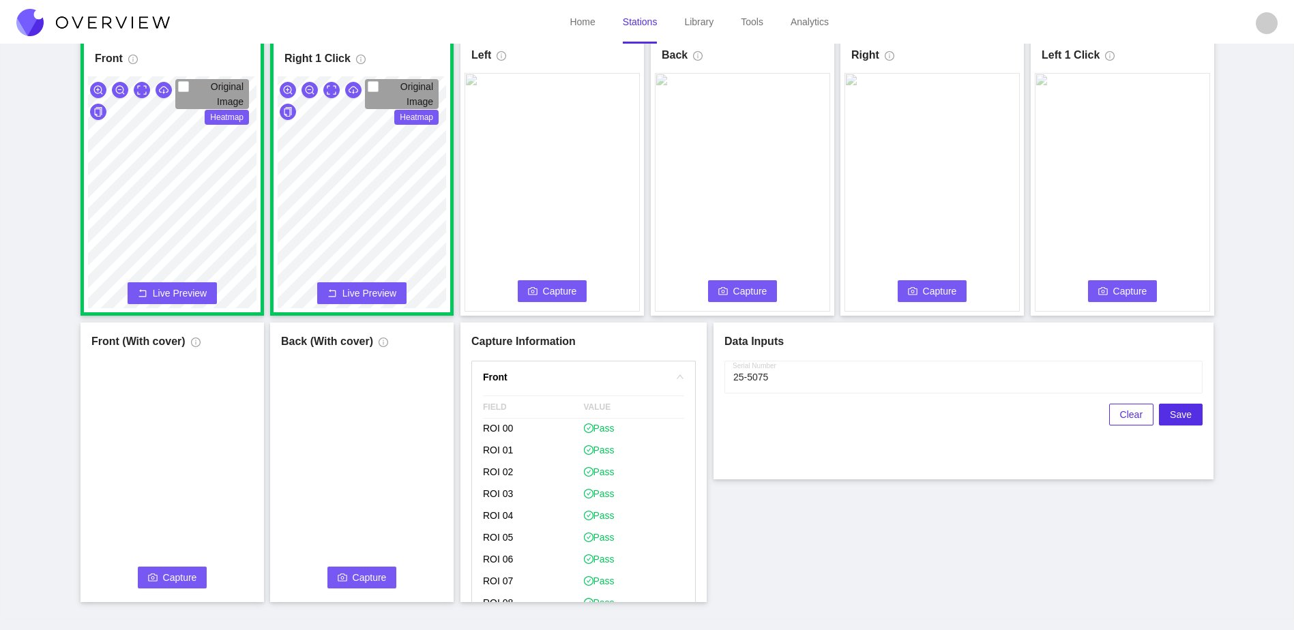
click at [552, 286] on span "Capture" at bounding box center [560, 291] width 34 height 15
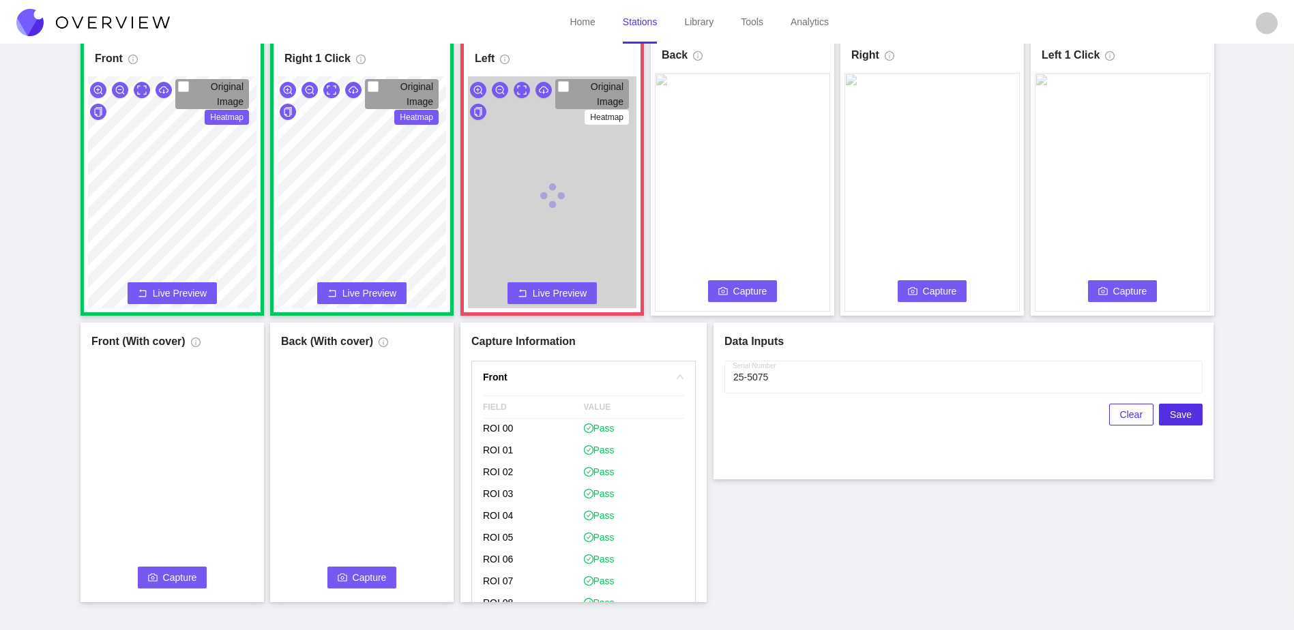
click at [748, 290] on span "Capture" at bounding box center [750, 291] width 34 height 15
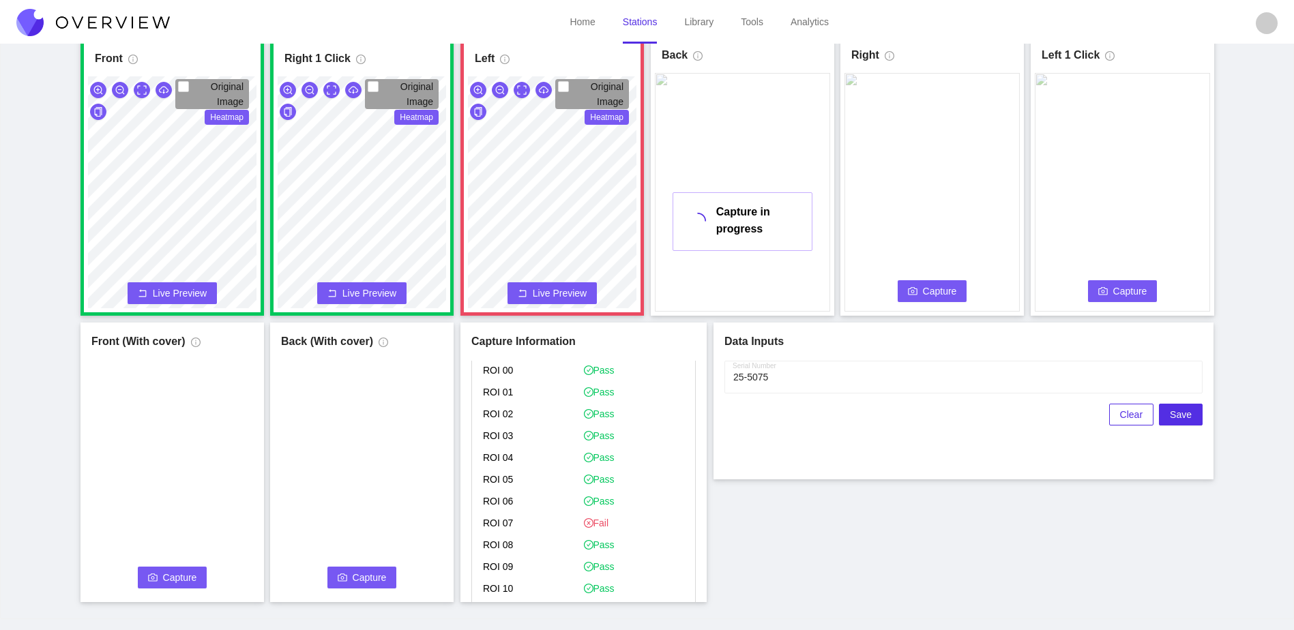
scroll to position [750, 0]
click at [564, 475] on span "Flag if you disagree" at bounding box center [541, 475] width 94 height 14
click at [494, 475] on input "Flag if you disagree" at bounding box center [488, 474] width 11 height 11
checkbox input "true"
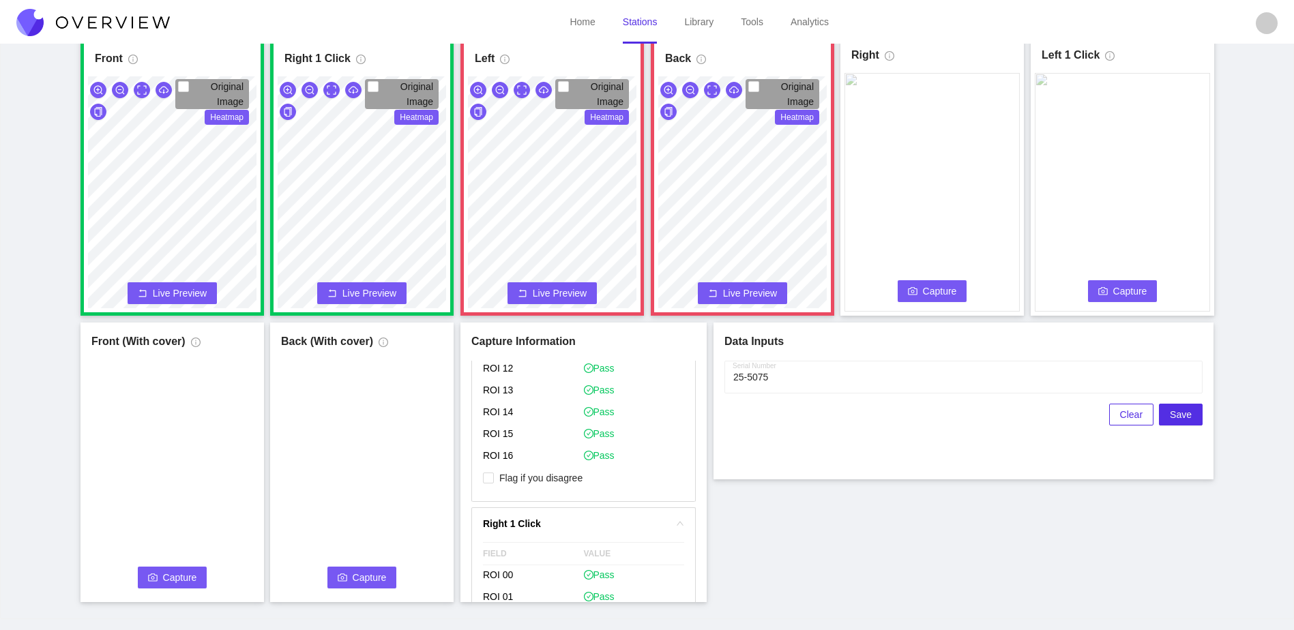
scroll to position [1228, 0]
click at [562, 469] on span "Flag if you disagree" at bounding box center [541, 466] width 94 height 14
click at [494, 469] on input "Flag if you disagree" at bounding box center [488, 465] width 11 height 11
checkbox input "true"
click at [945, 291] on span "Capture" at bounding box center [940, 291] width 34 height 15
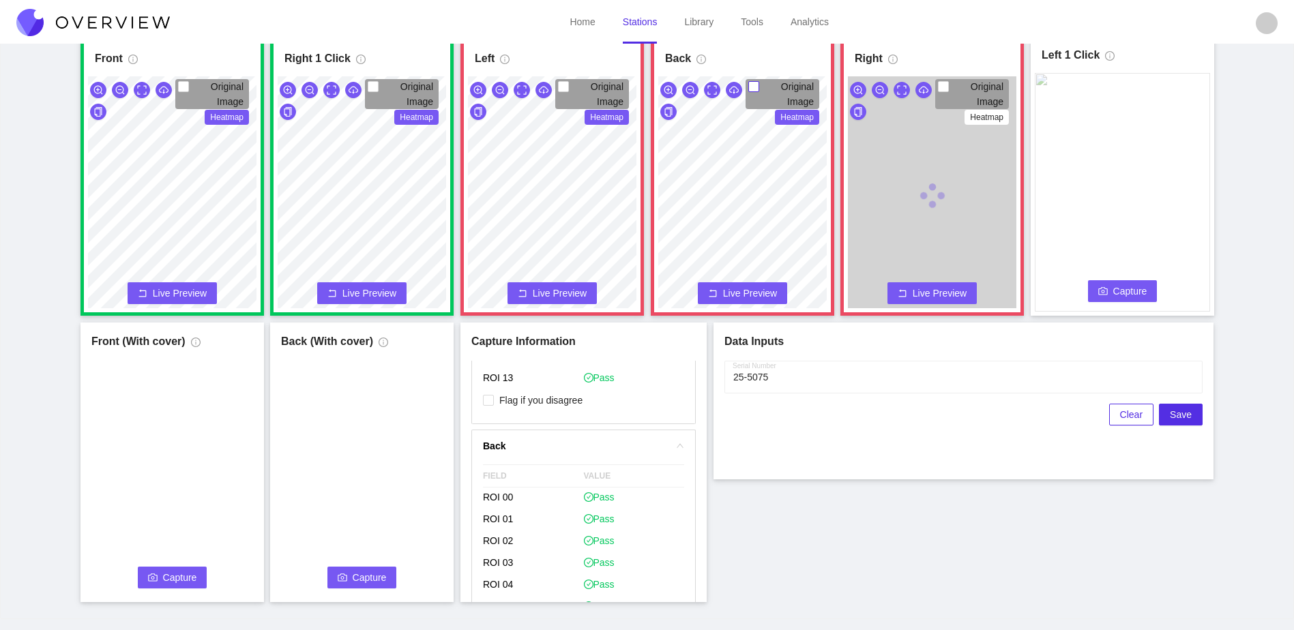
scroll to position [1631, 0]
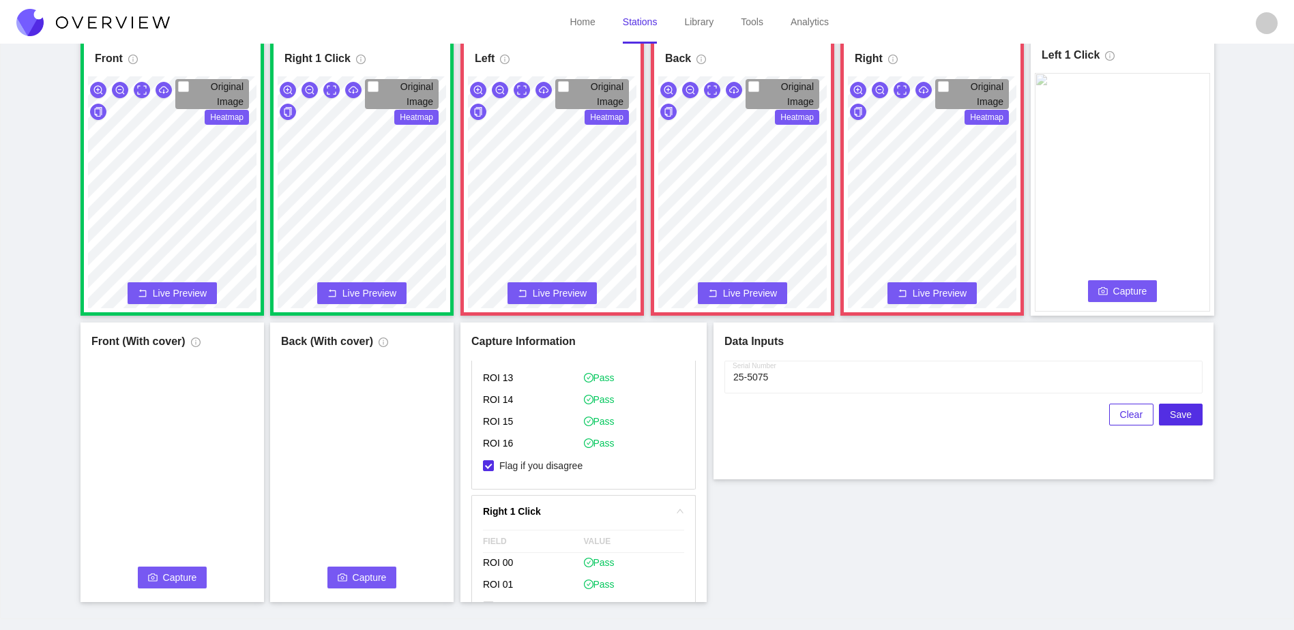
click at [1137, 284] on span "Capture" at bounding box center [1130, 291] width 34 height 15
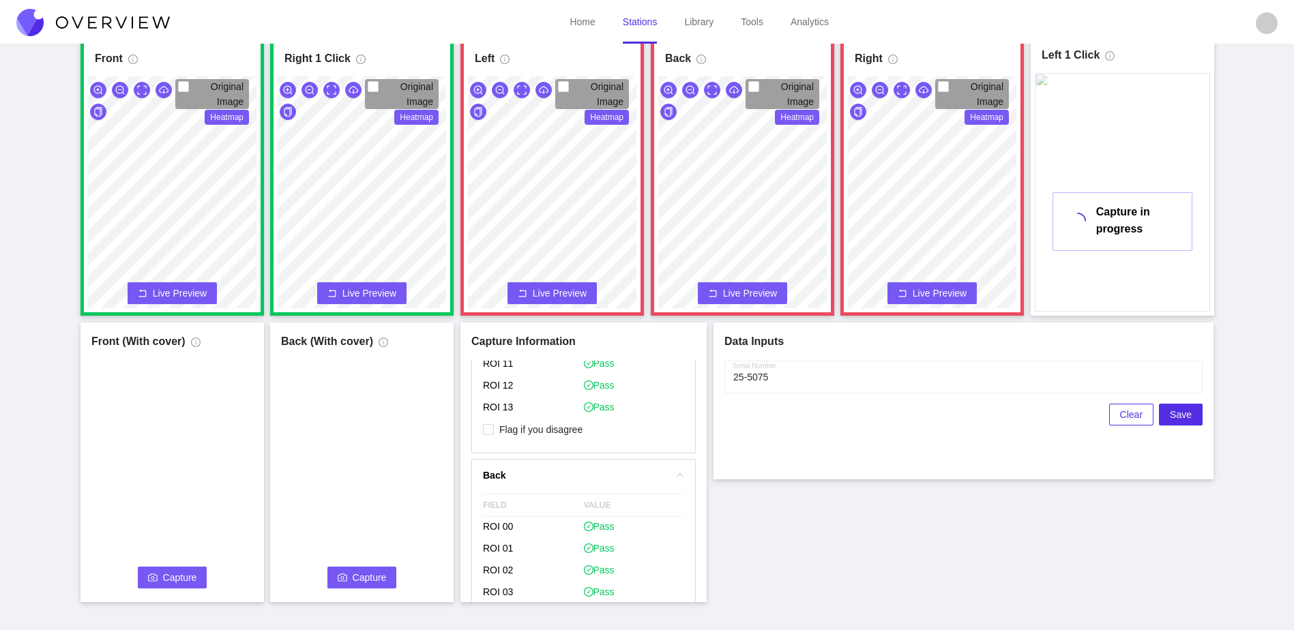
scroll to position [1130, 0]
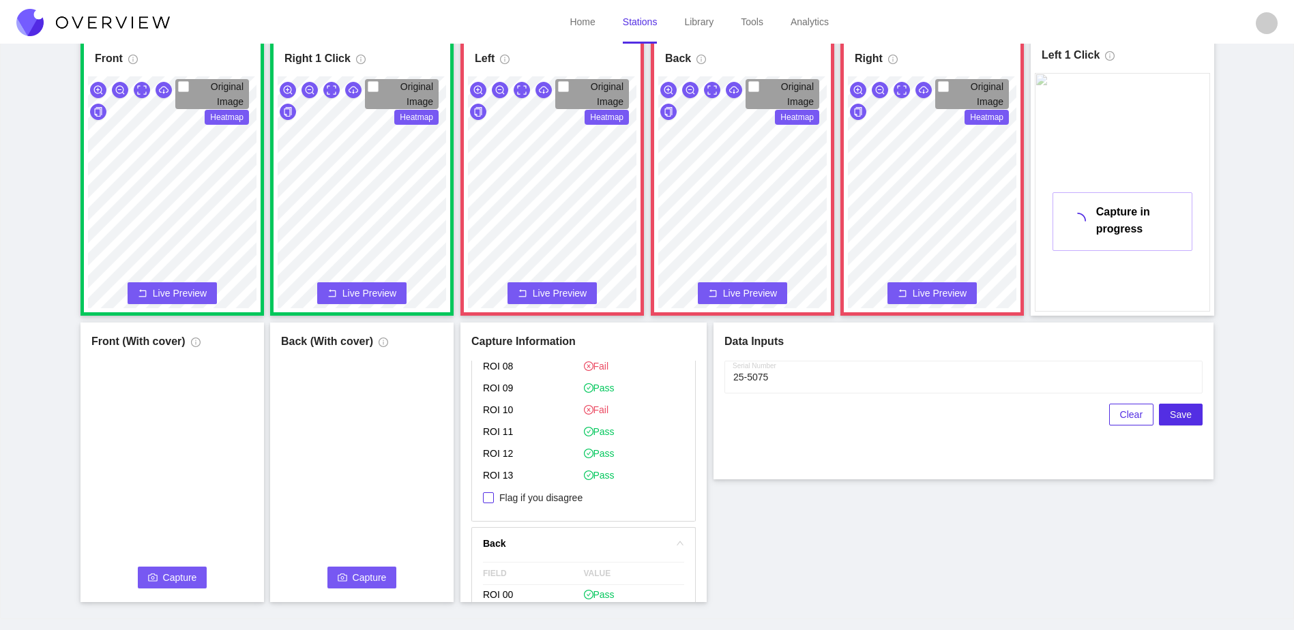
click at [553, 502] on span "Flag if you disagree" at bounding box center [541, 498] width 94 height 14
click at [494, 502] on input "Flag if you disagree" at bounding box center [488, 497] width 11 height 11
checkbox input "true"
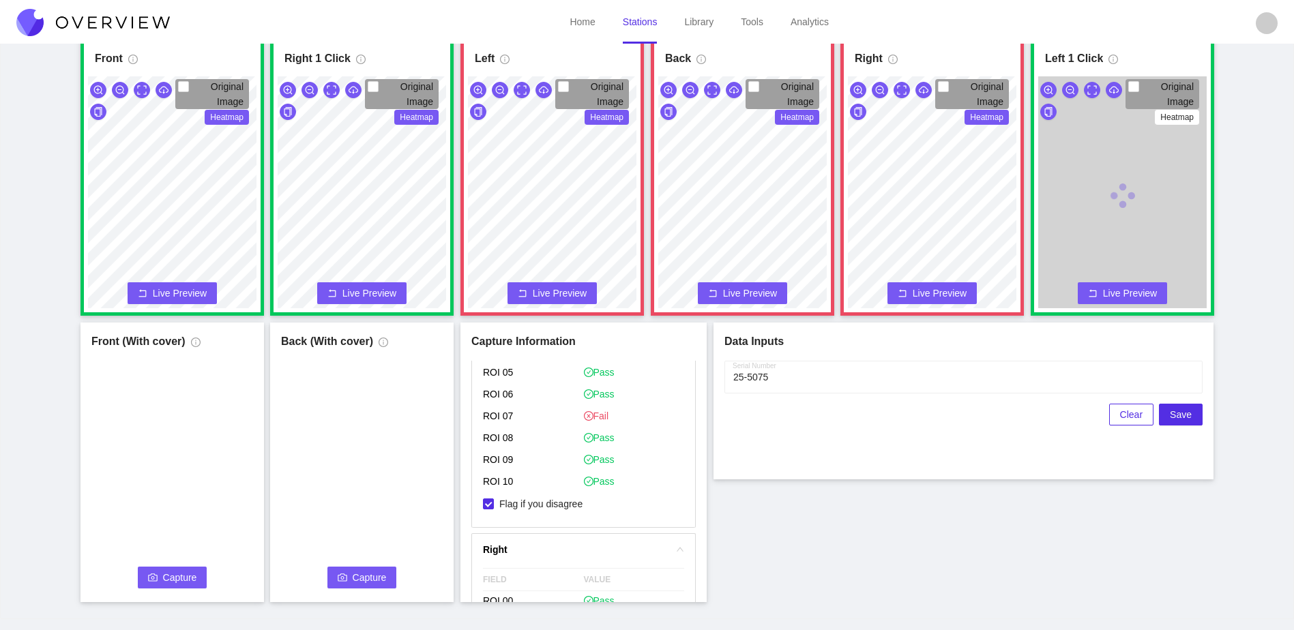
scroll to position [653, 0]
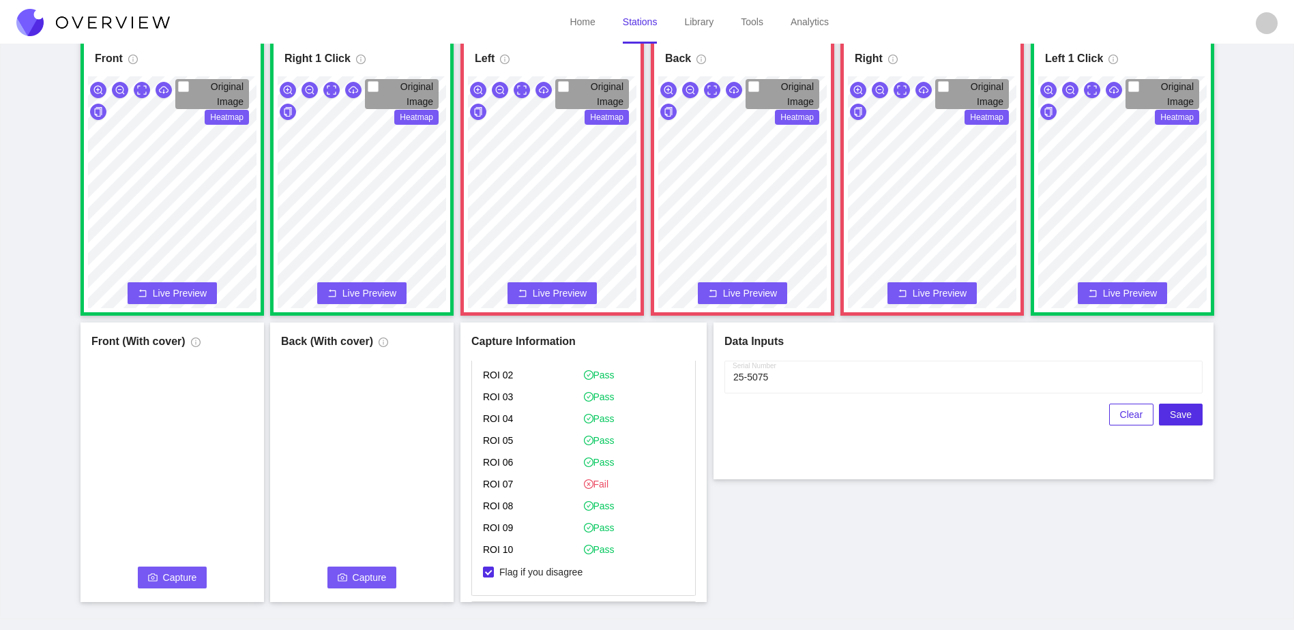
drag, startPoint x: 184, startPoint y: 576, endPoint x: 169, endPoint y: 578, distance: 15.1
click at [169, 578] on span "Capture" at bounding box center [180, 577] width 34 height 15
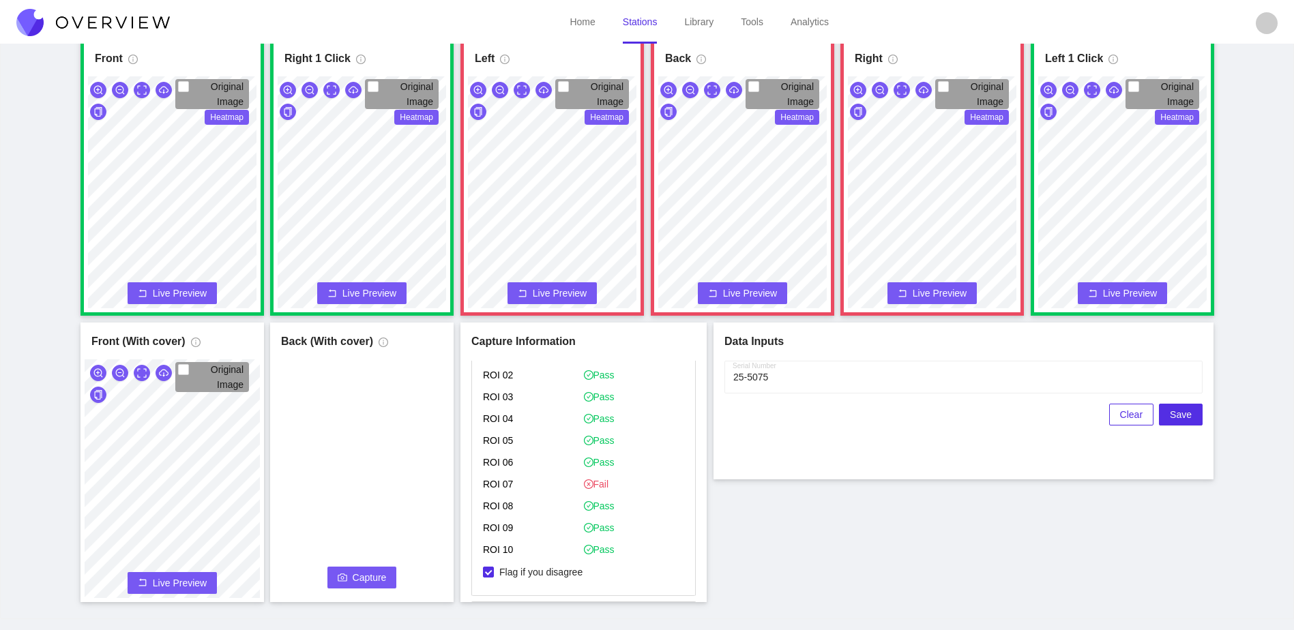
click at [359, 581] on span "Capture" at bounding box center [370, 577] width 34 height 15
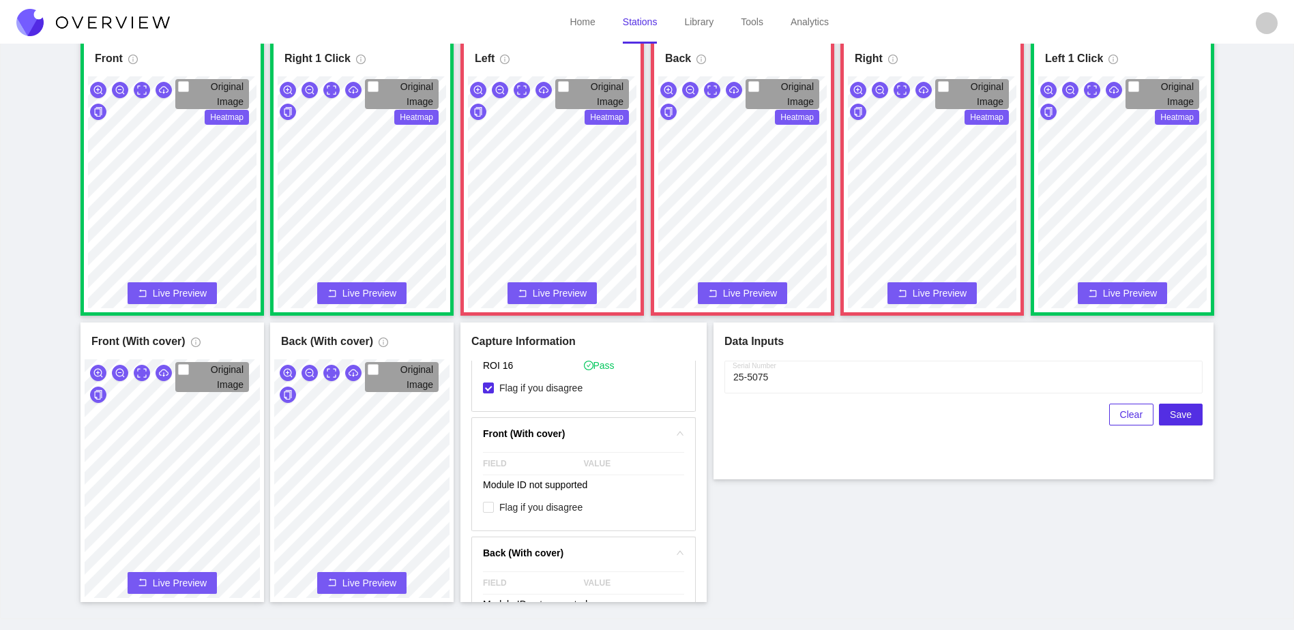
scroll to position [1812, 0]
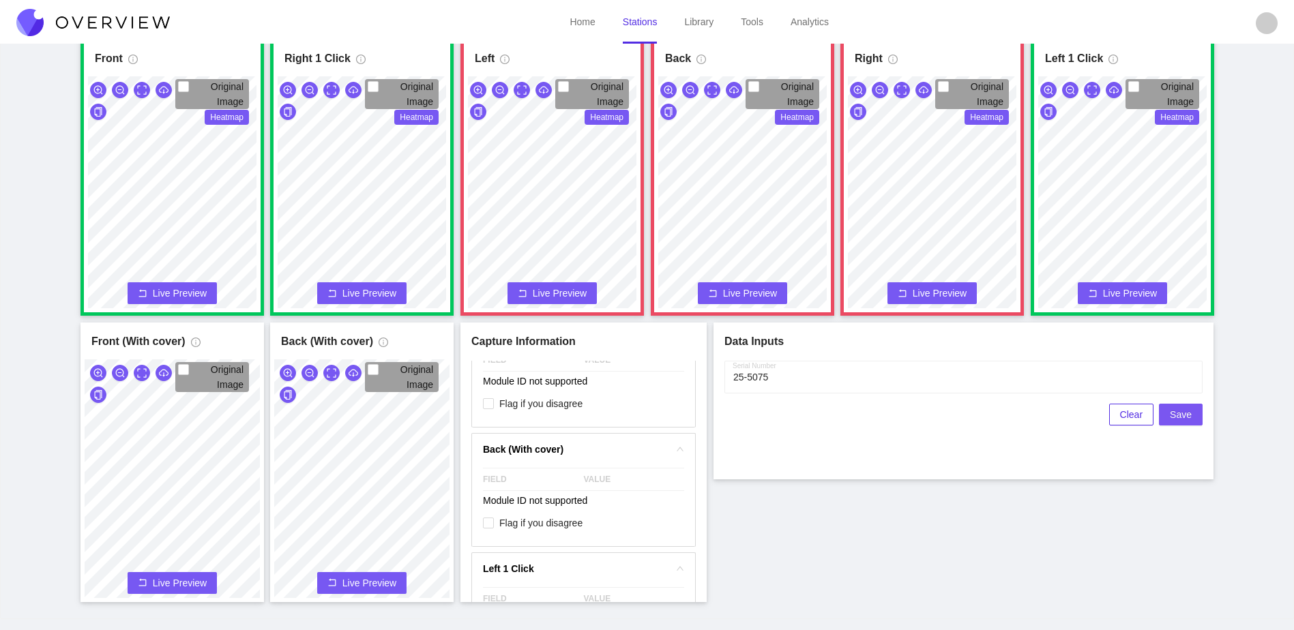
click at [1181, 421] on span "Save" at bounding box center [1181, 414] width 22 height 15
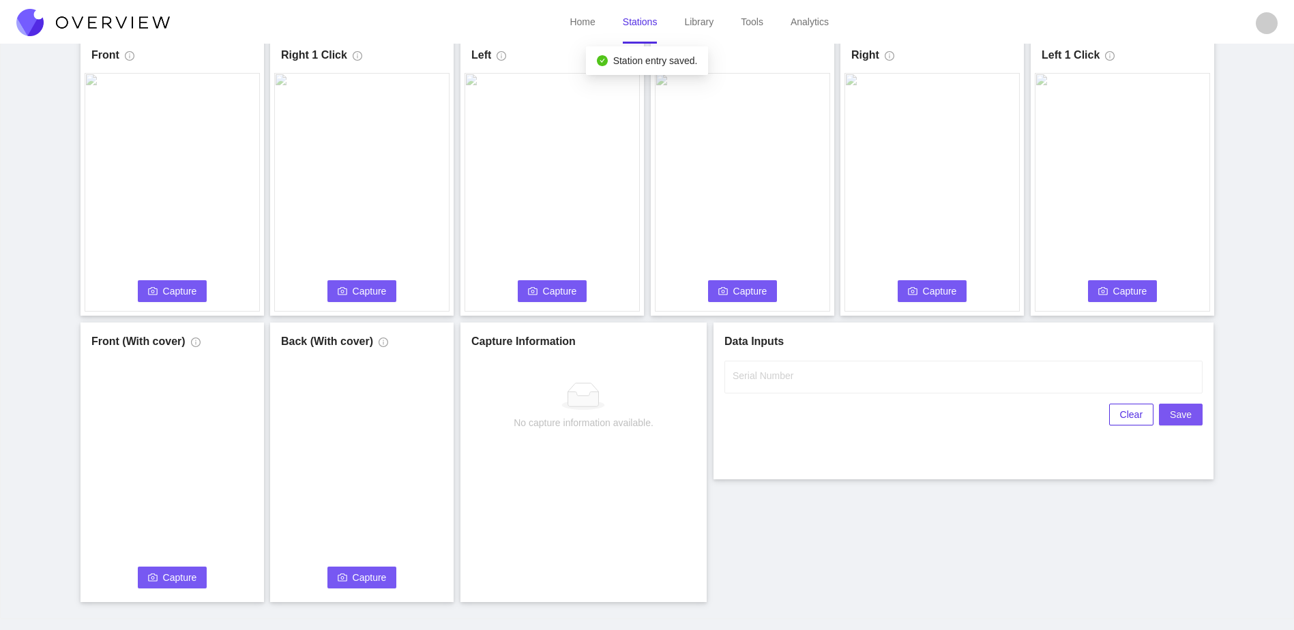
scroll to position [0, 0]
click at [945, 385] on input "Serial Number" at bounding box center [963, 377] width 478 height 33
type input "25-5076"
click at [870, 507] on div "Front Capture Connecting... Please wait for the camera to connect... Left Captu…" at bounding box center [647, 319] width 1260 height 566
